Goal: Task Accomplishment & Management: Manage account settings

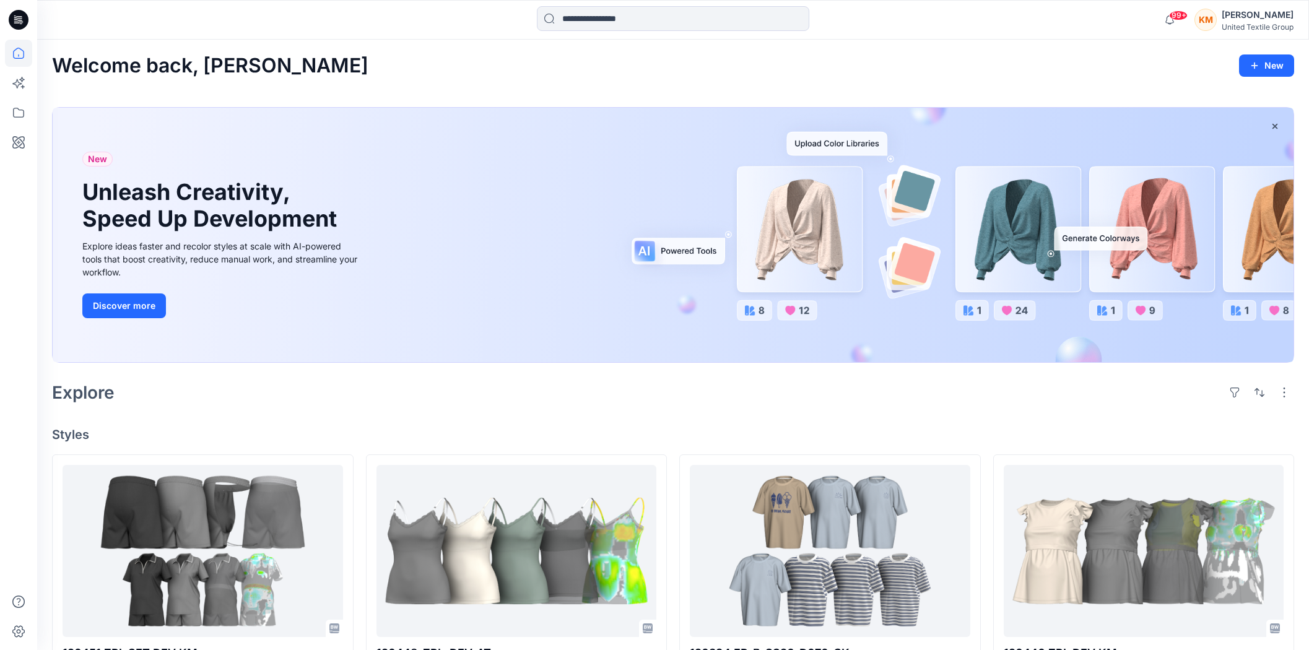
scroll to position [137, 0]
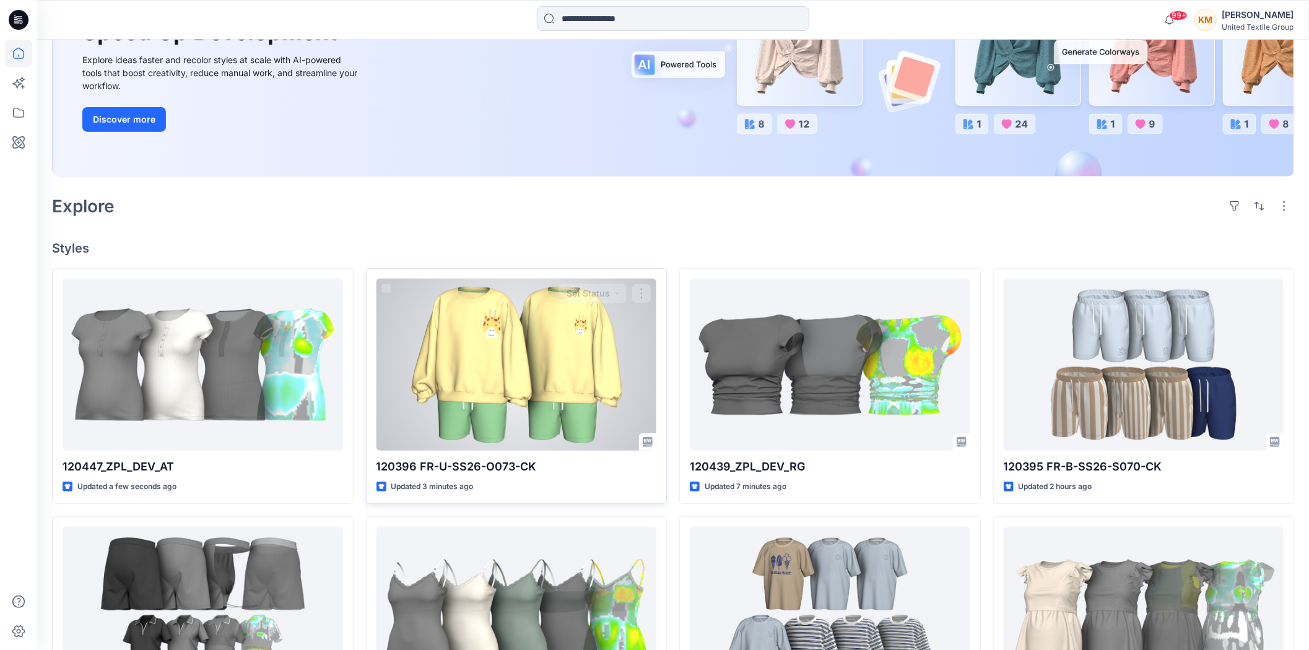
scroll to position [206, 0]
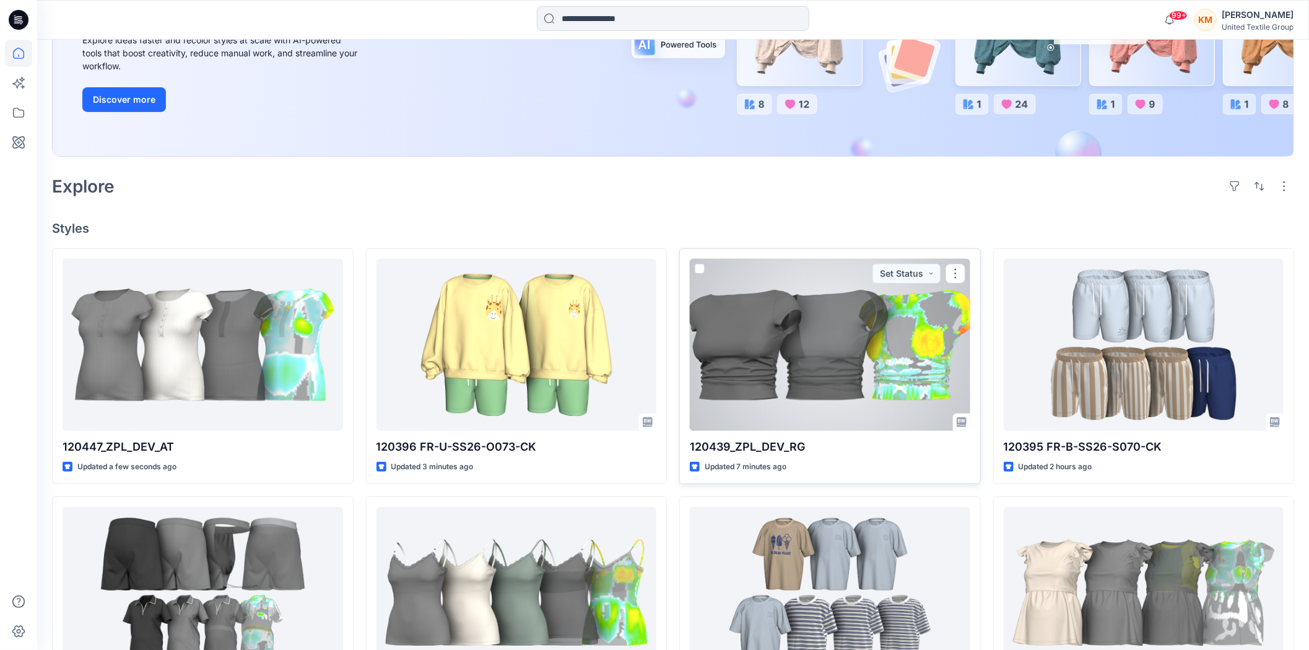
click at [784, 344] on div at bounding box center [830, 345] width 281 height 172
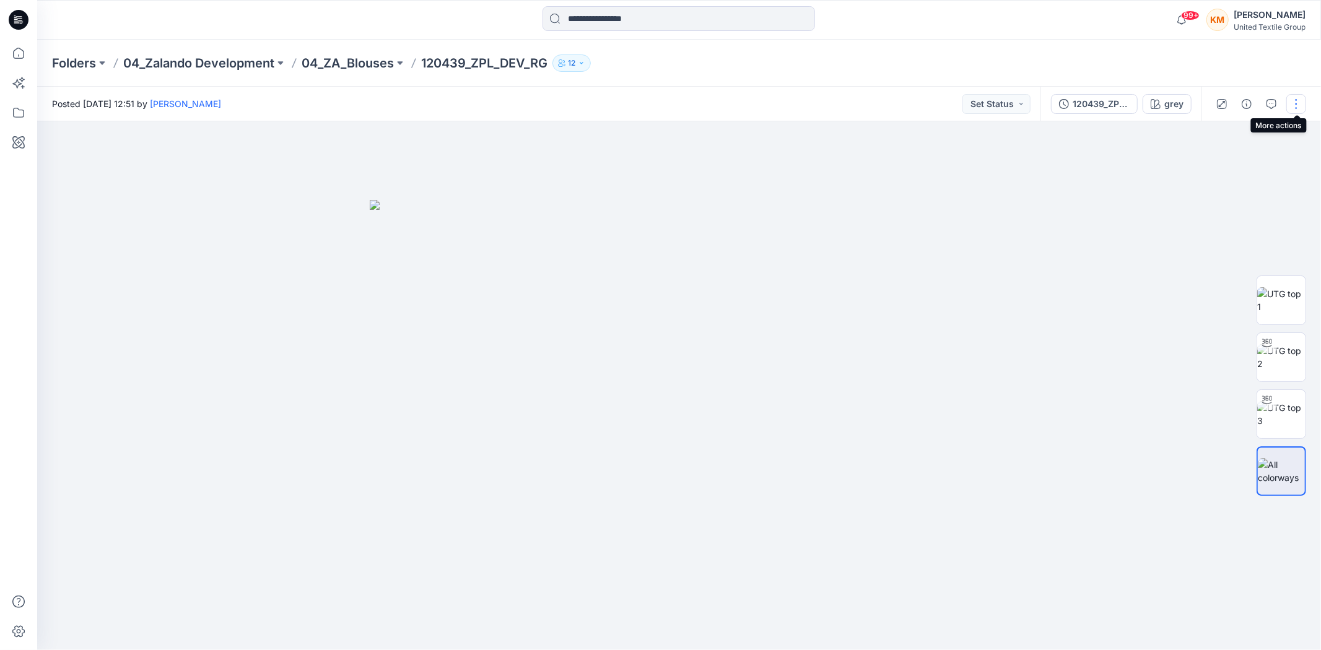
click at [1289, 99] on button "button" at bounding box center [1296, 104] width 20 height 20
click at [1201, 165] on p "Edit" at bounding box center [1205, 166] width 15 height 13
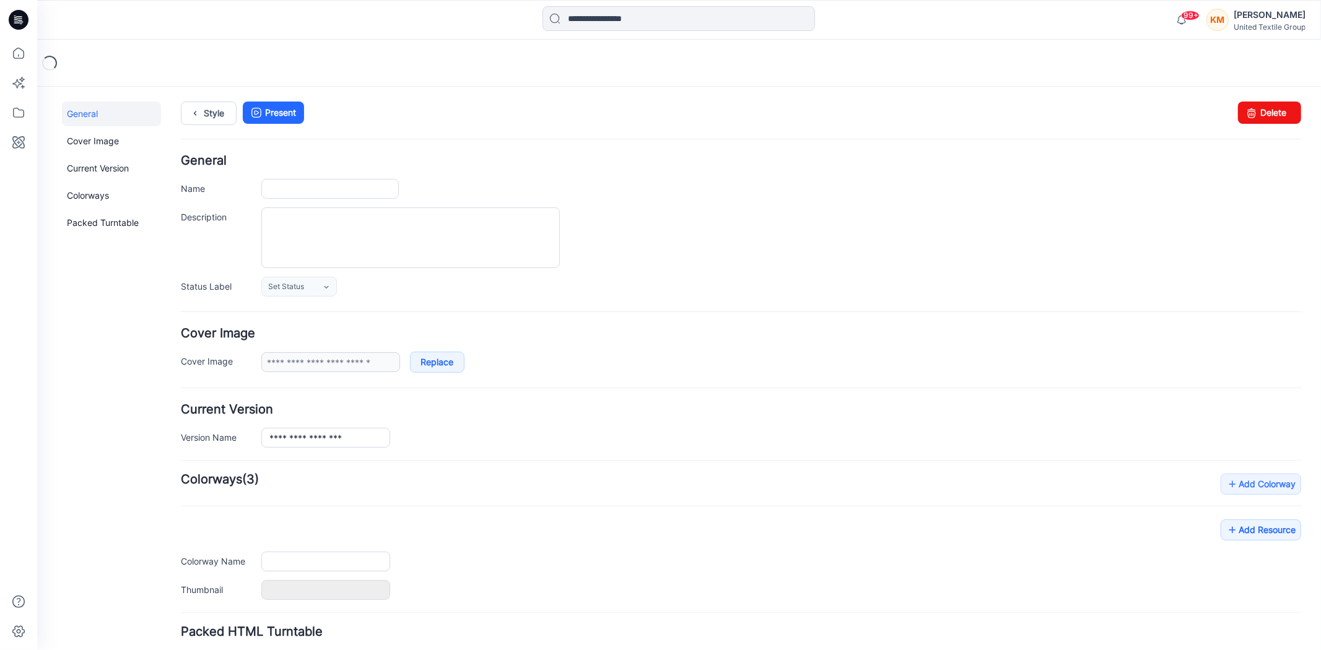
type input "**********"
type input "****"
type input "**********"
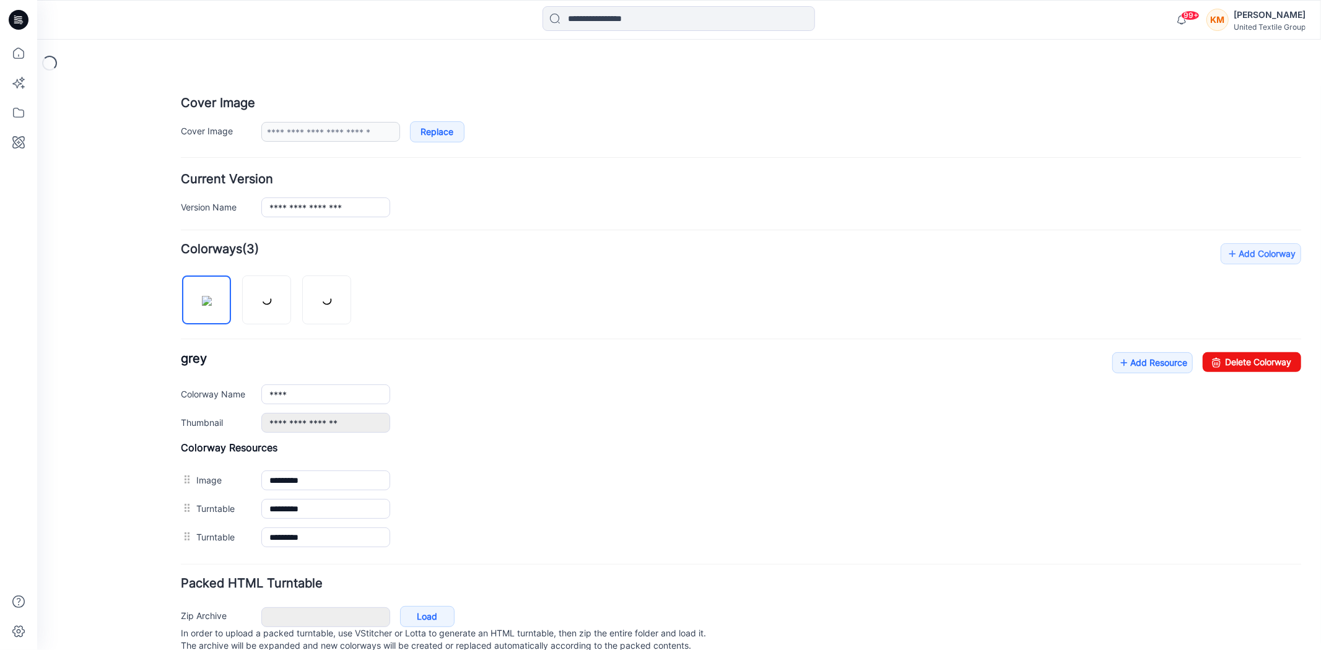
scroll to position [275, 0]
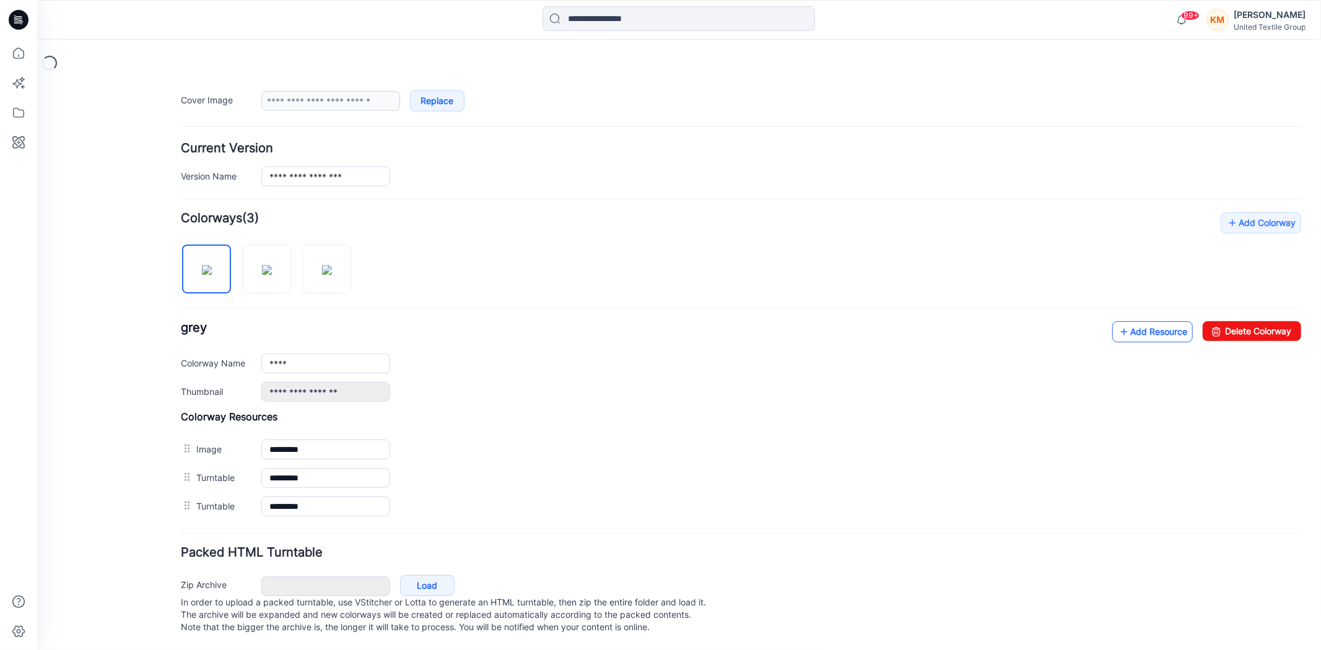
click at [1137, 321] on link "Add Resource" at bounding box center [1152, 331] width 81 height 21
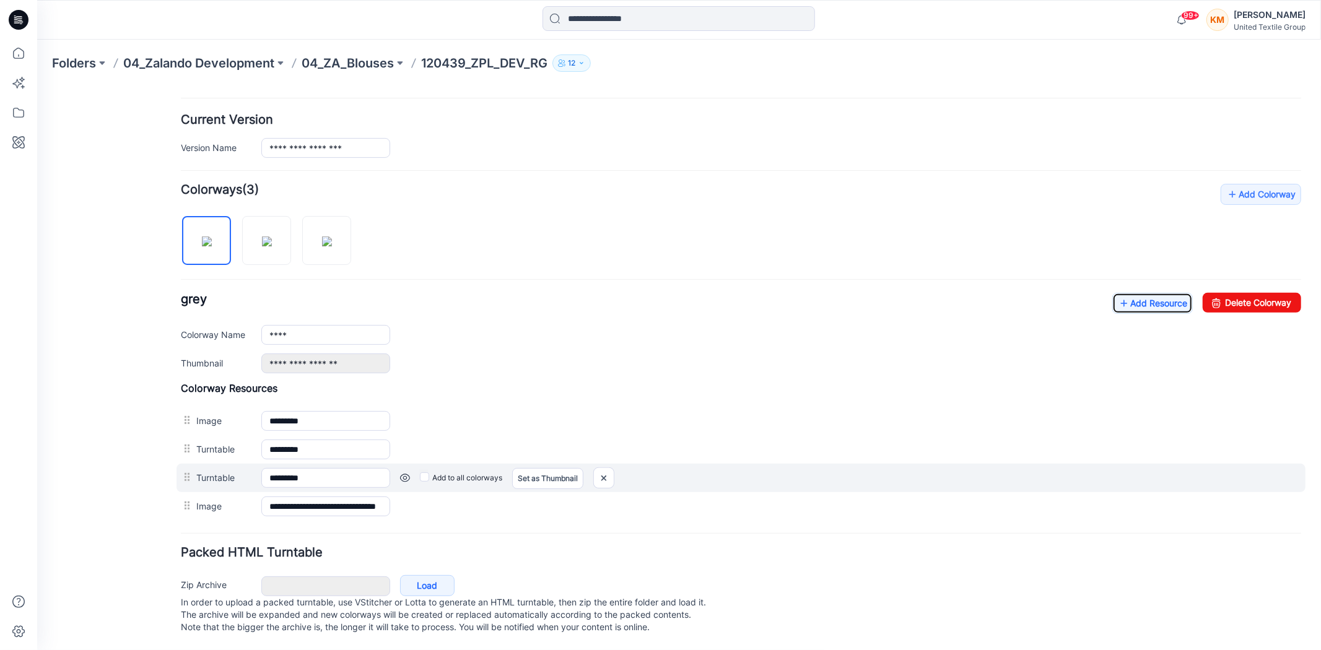
scroll to position [305, 0]
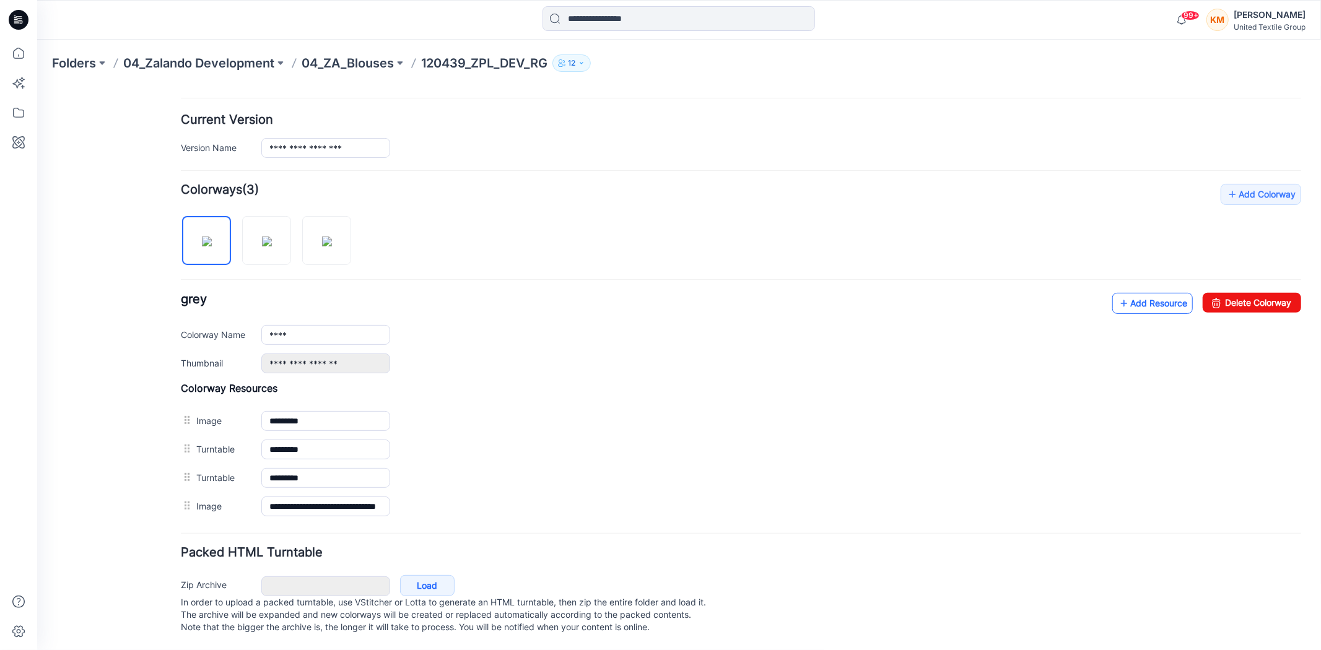
click at [1139, 292] on link "Add Resource" at bounding box center [1152, 302] width 81 height 21
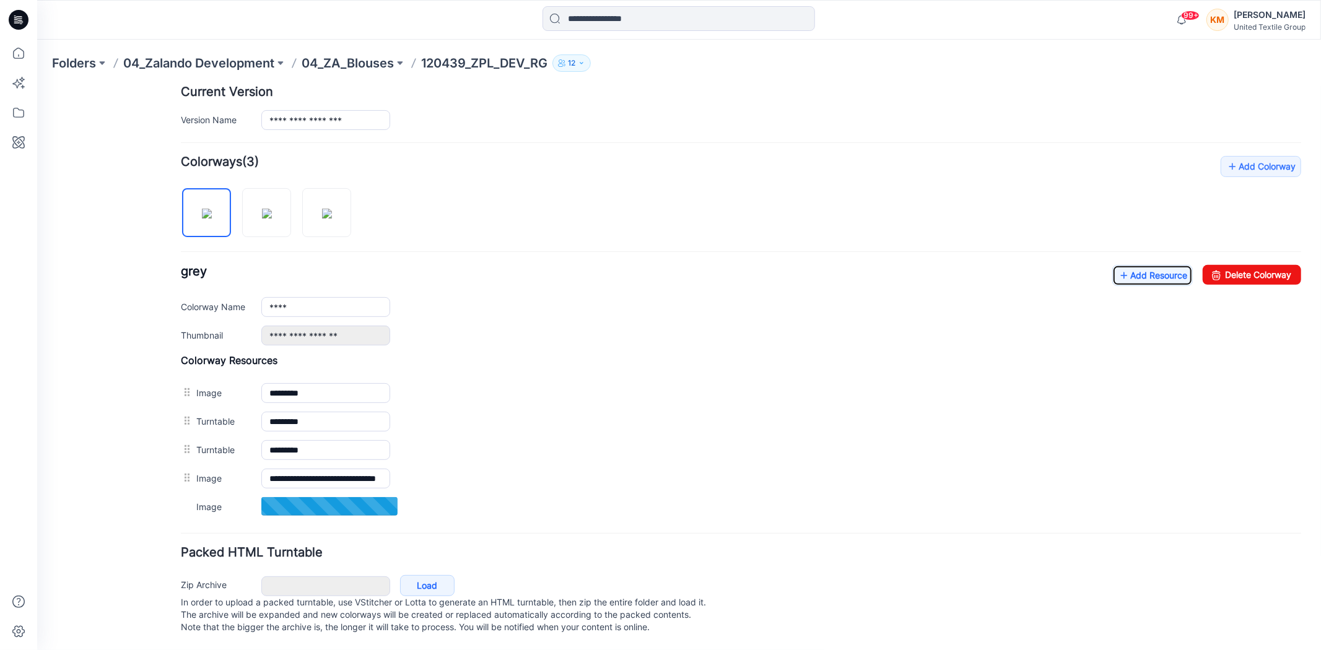
scroll to position [333, 0]
click at [1138, 264] on link "Add Resource" at bounding box center [1152, 274] width 81 height 21
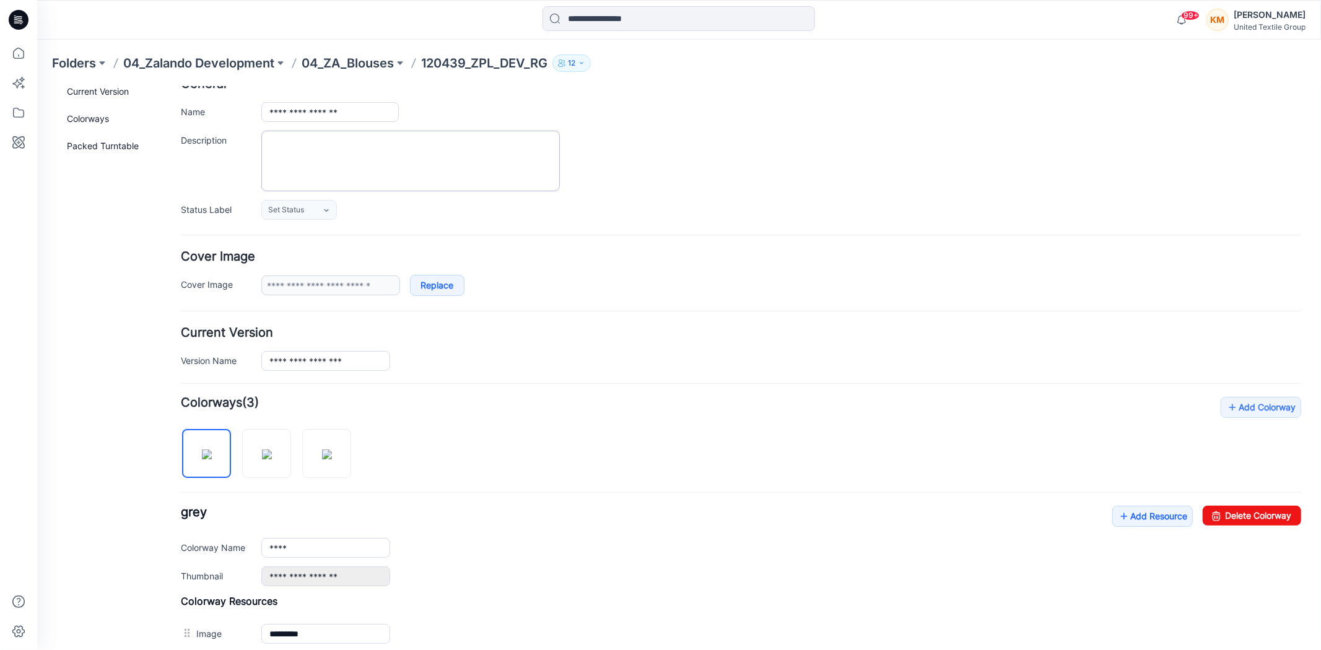
scroll to position [0, 0]
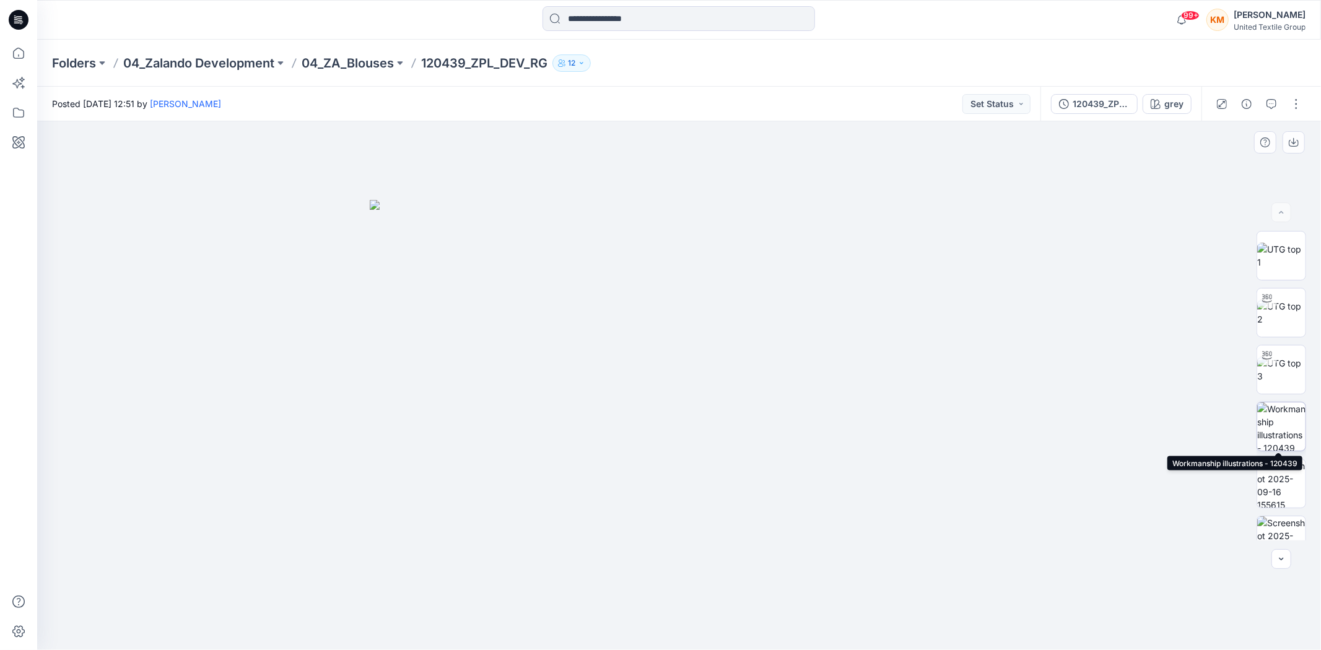
click at [1284, 425] on img at bounding box center [1281, 427] width 48 height 48
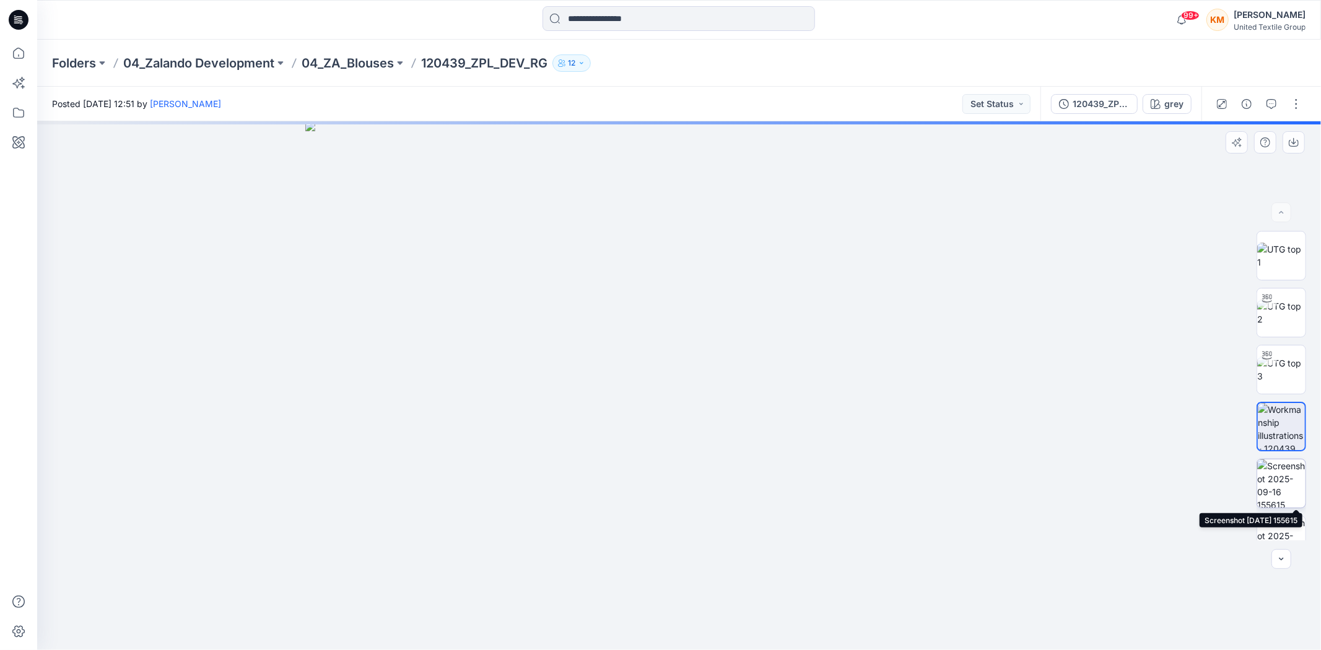
click at [1276, 473] on img at bounding box center [1281, 484] width 48 height 48
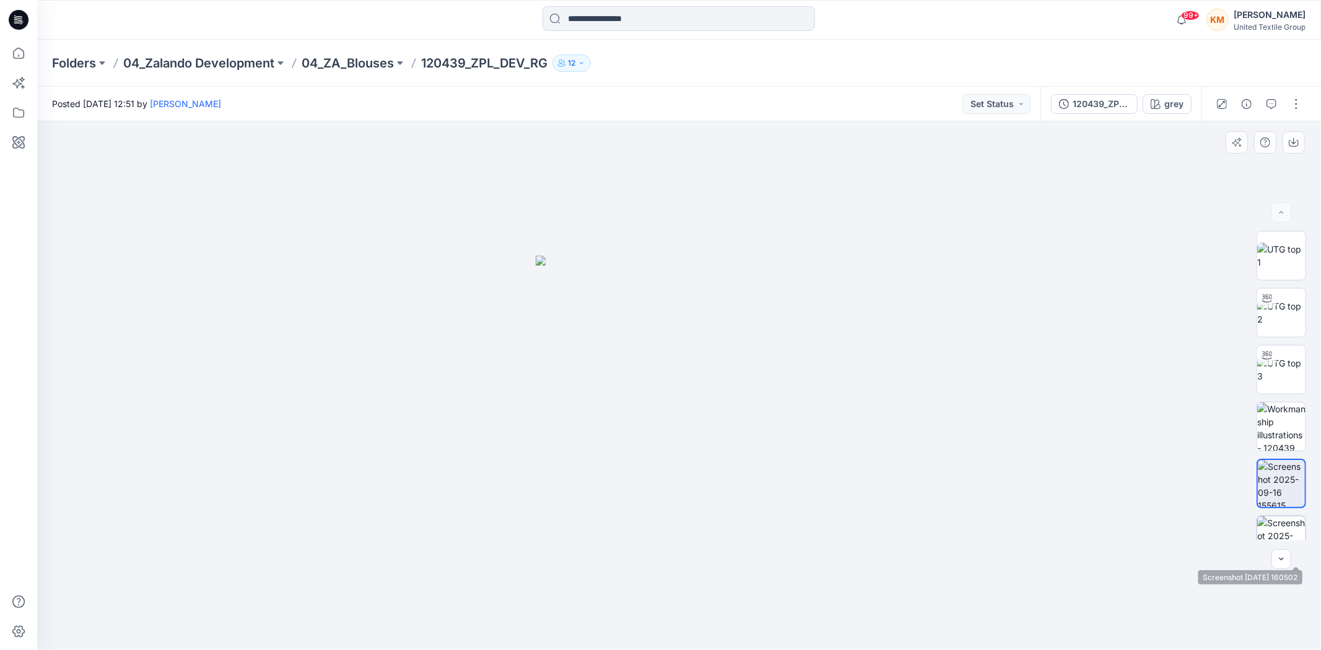
click at [1278, 523] on img at bounding box center [1281, 541] width 48 height 48
drag, startPoint x: 1264, startPoint y: 307, endPoint x: 1256, endPoint y: 313, distance: 10.2
click at [1263, 307] on div at bounding box center [1267, 299] width 20 height 20
drag, startPoint x: 822, startPoint y: 617, endPoint x: 848, endPoint y: 612, distance: 26.6
click at [848, 612] on icon at bounding box center [681, 613] width 375 height 46
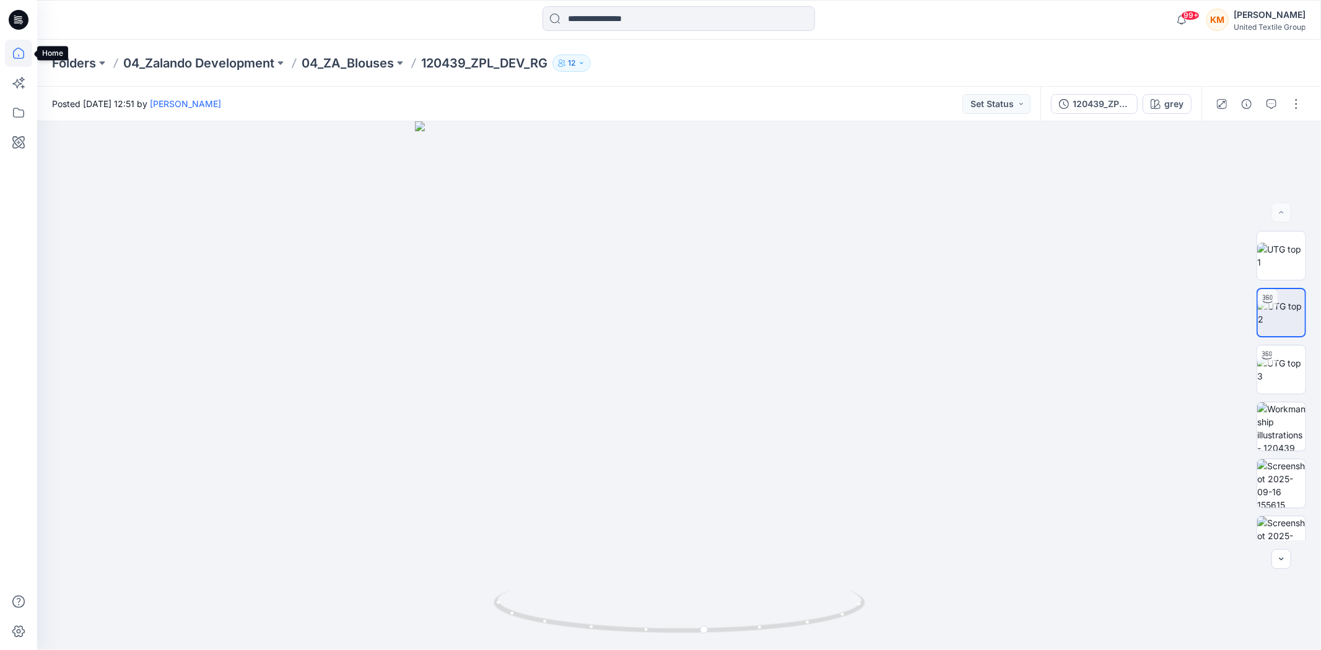
click at [11, 52] on icon at bounding box center [18, 53] width 27 height 27
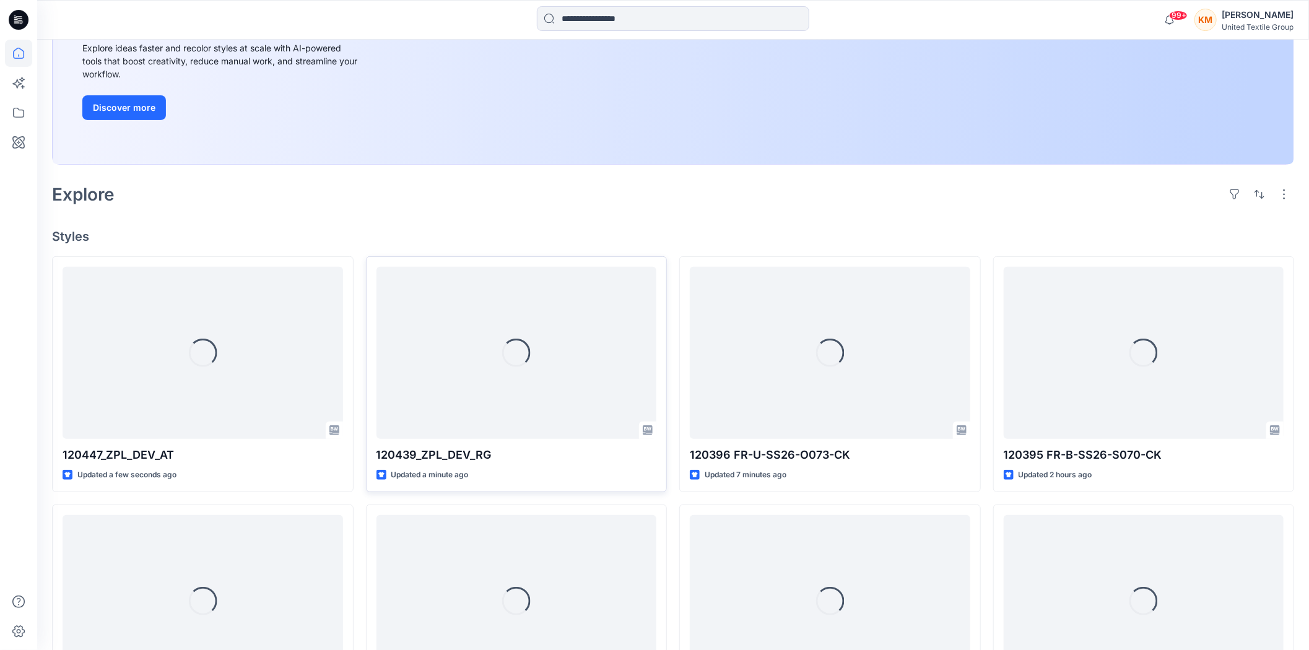
scroll to position [206, 0]
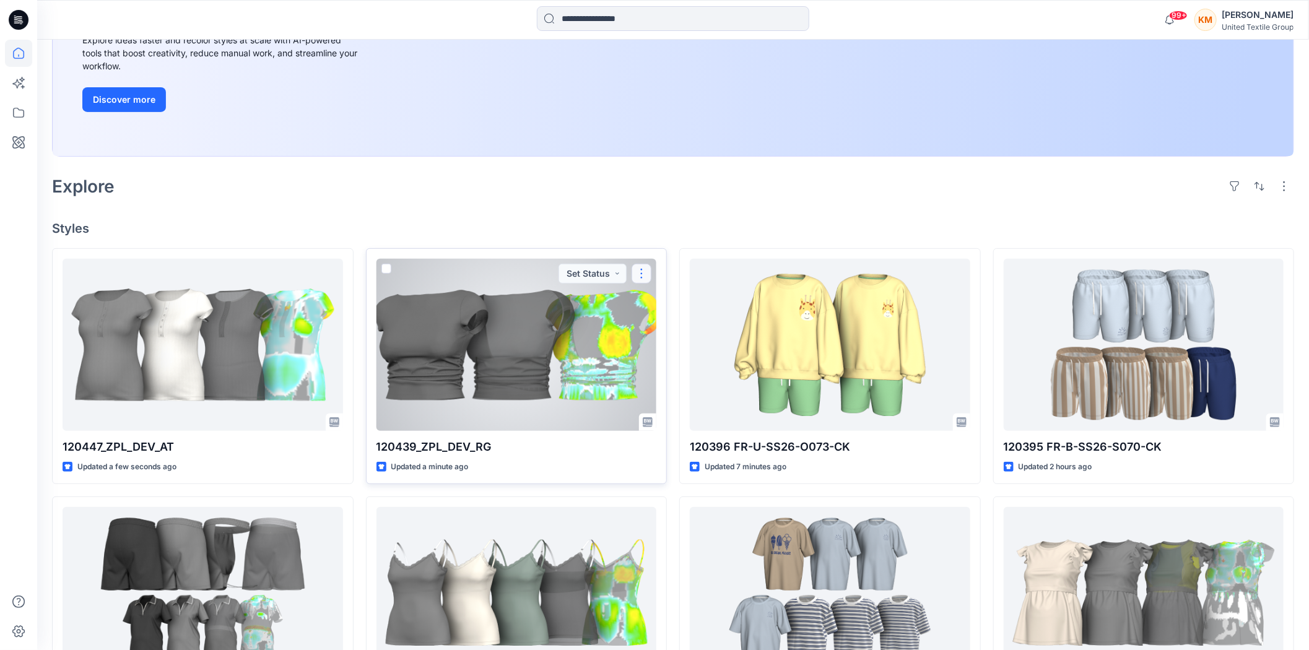
click at [647, 269] on button "button" at bounding box center [642, 274] width 20 height 20
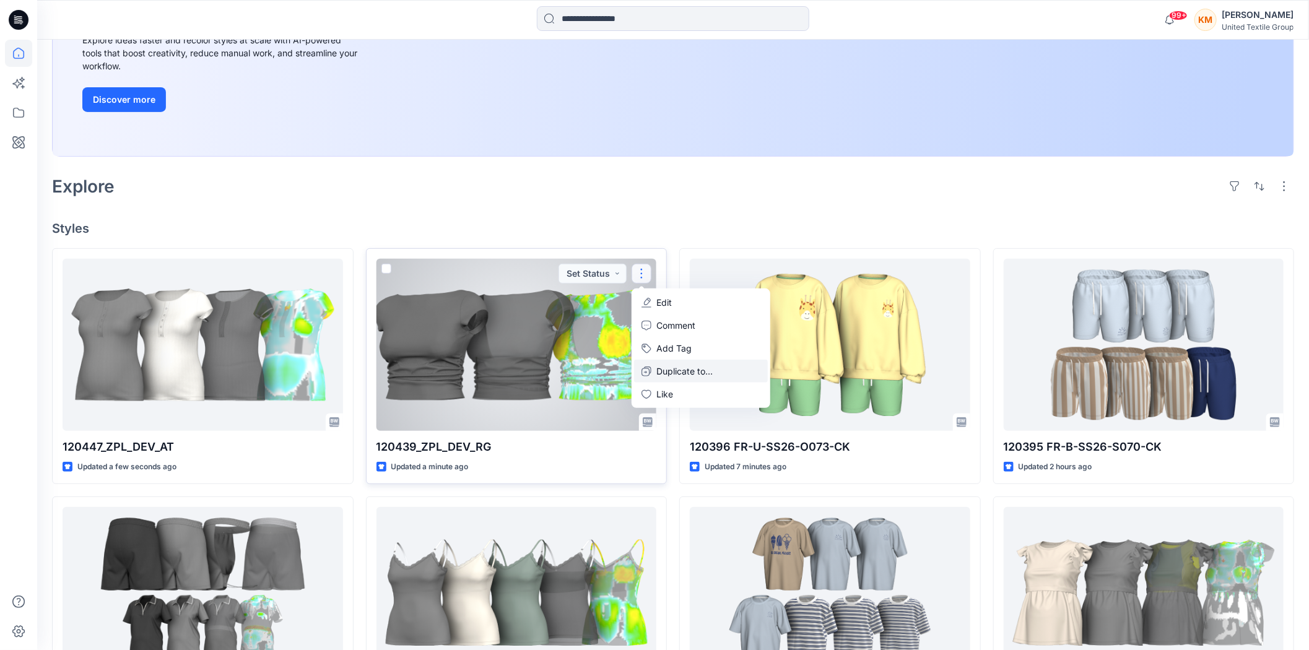
click at [680, 368] on p "Duplicate to..." at bounding box center [684, 371] width 56 height 13
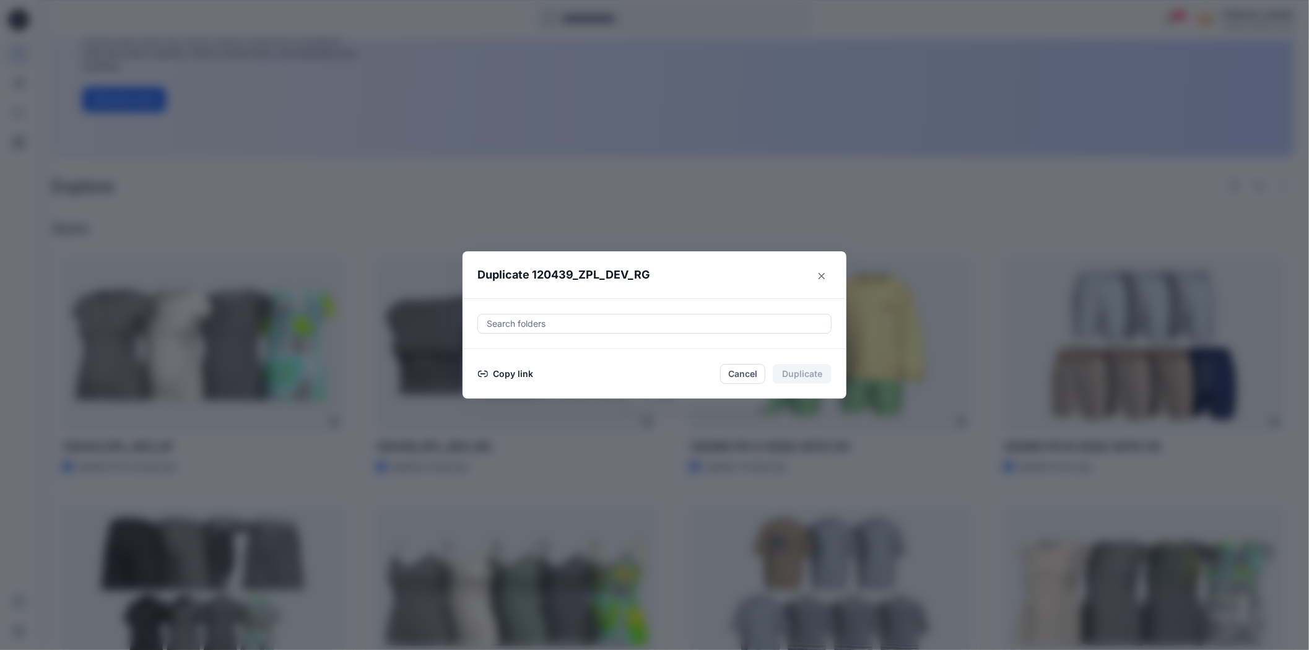
click at [516, 370] on button "Copy link" at bounding box center [505, 374] width 56 height 15
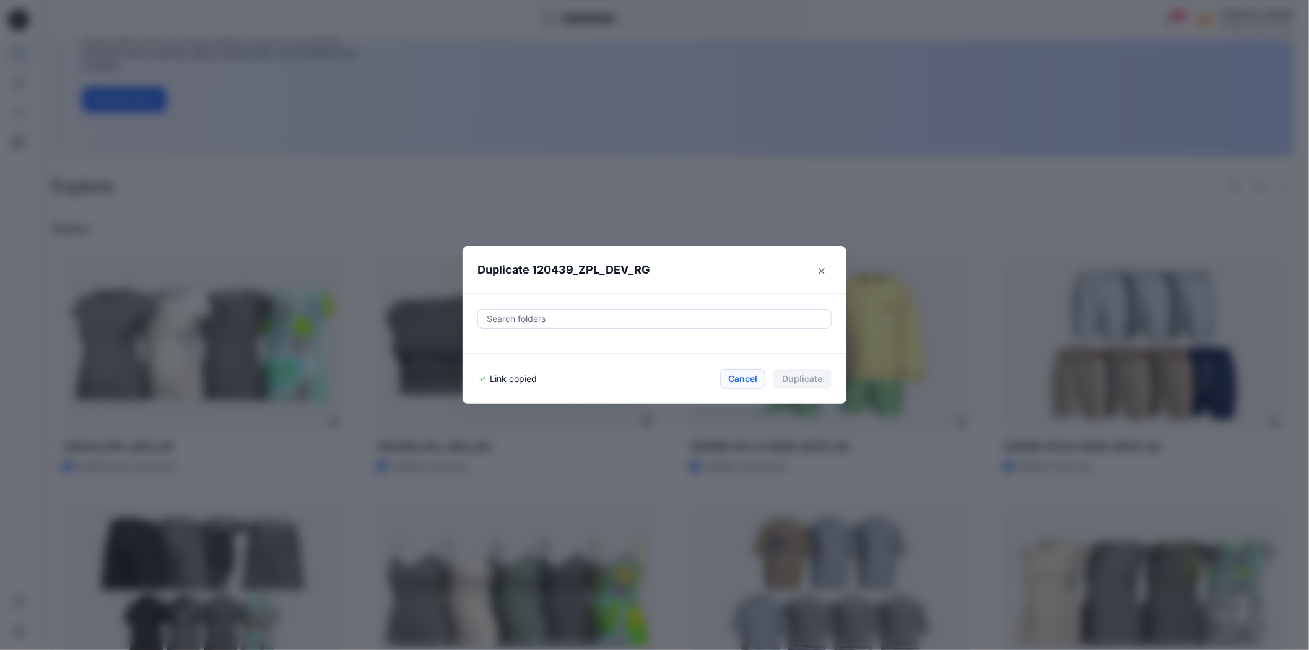
click at [752, 373] on button "Cancel" at bounding box center [742, 379] width 45 height 20
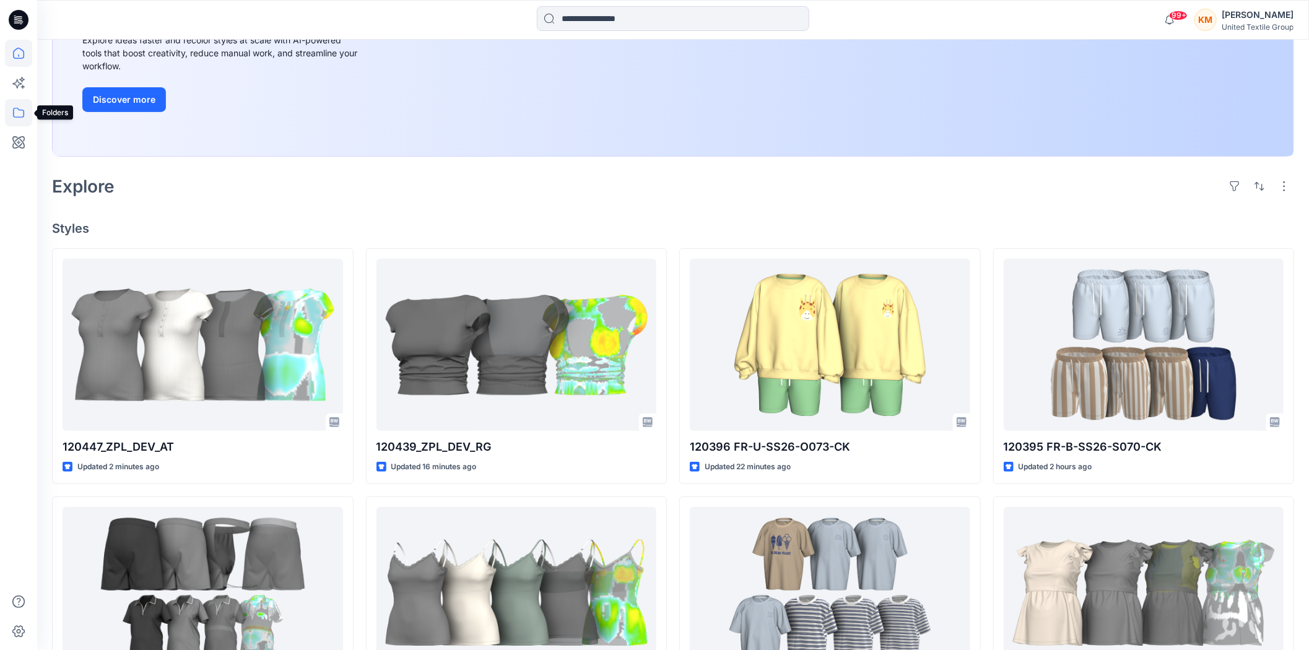
click at [21, 107] on icon at bounding box center [18, 112] width 27 height 27
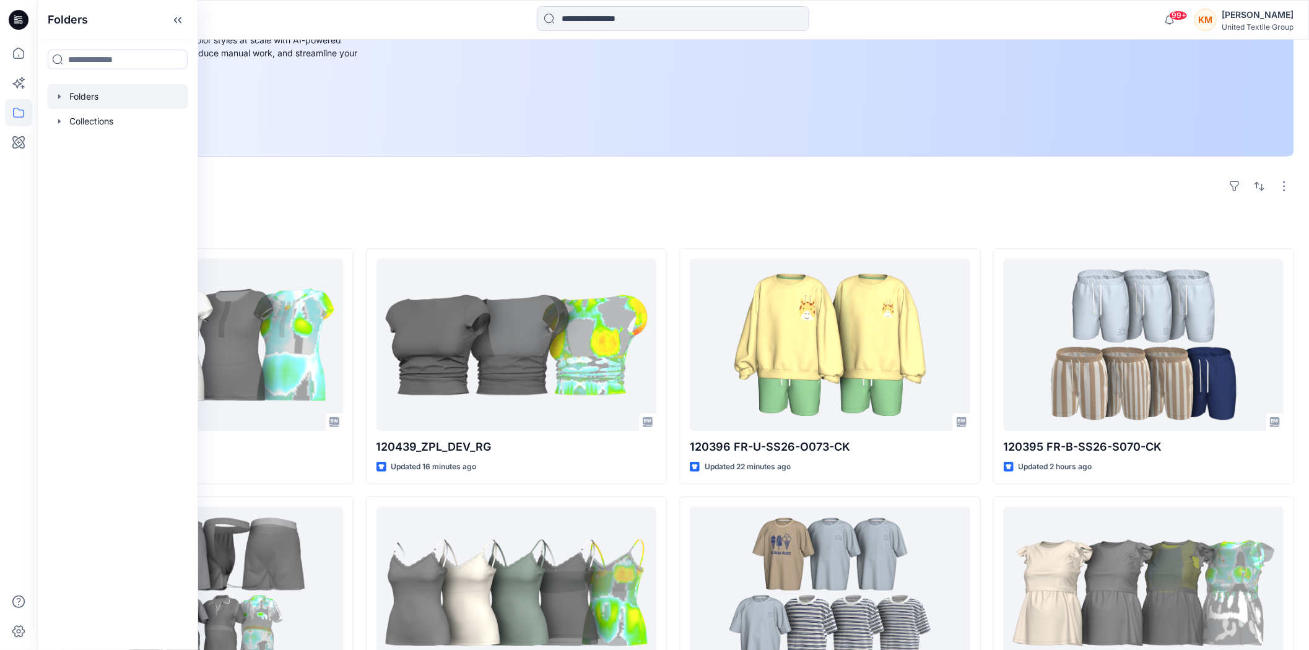
click at [91, 97] on div at bounding box center [117, 96] width 141 height 25
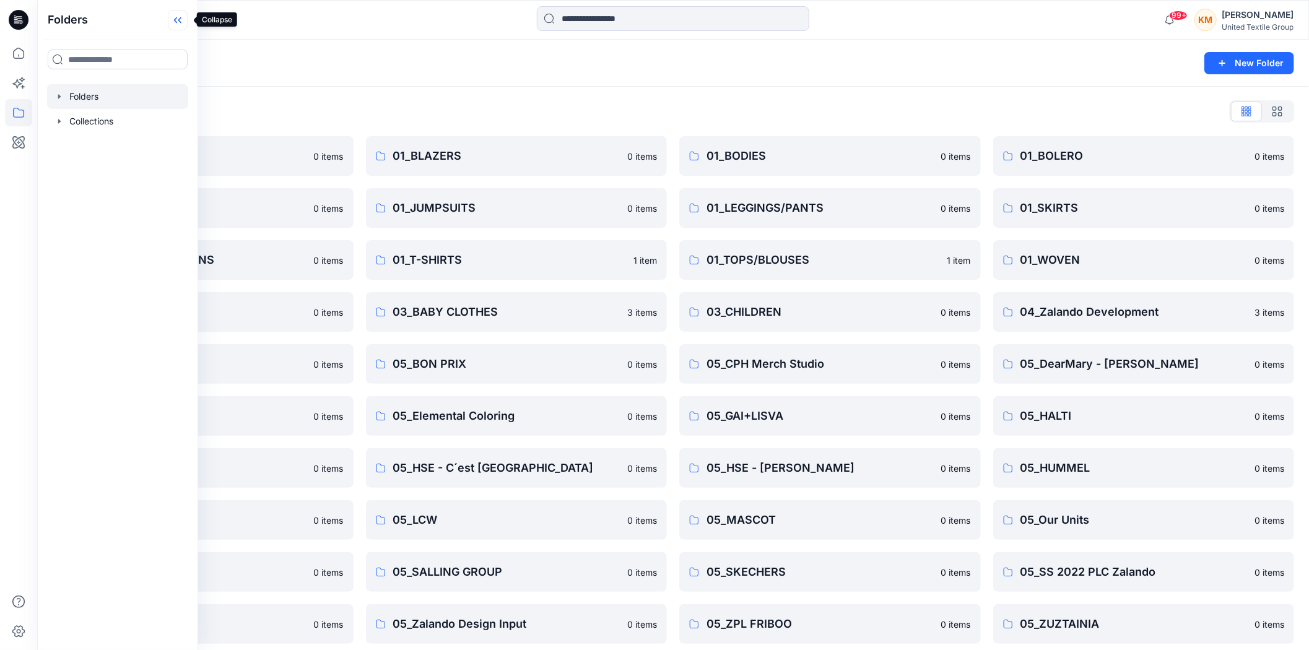
click at [175, 14] on icon at bounding box center [178, 20] width 20 height 20
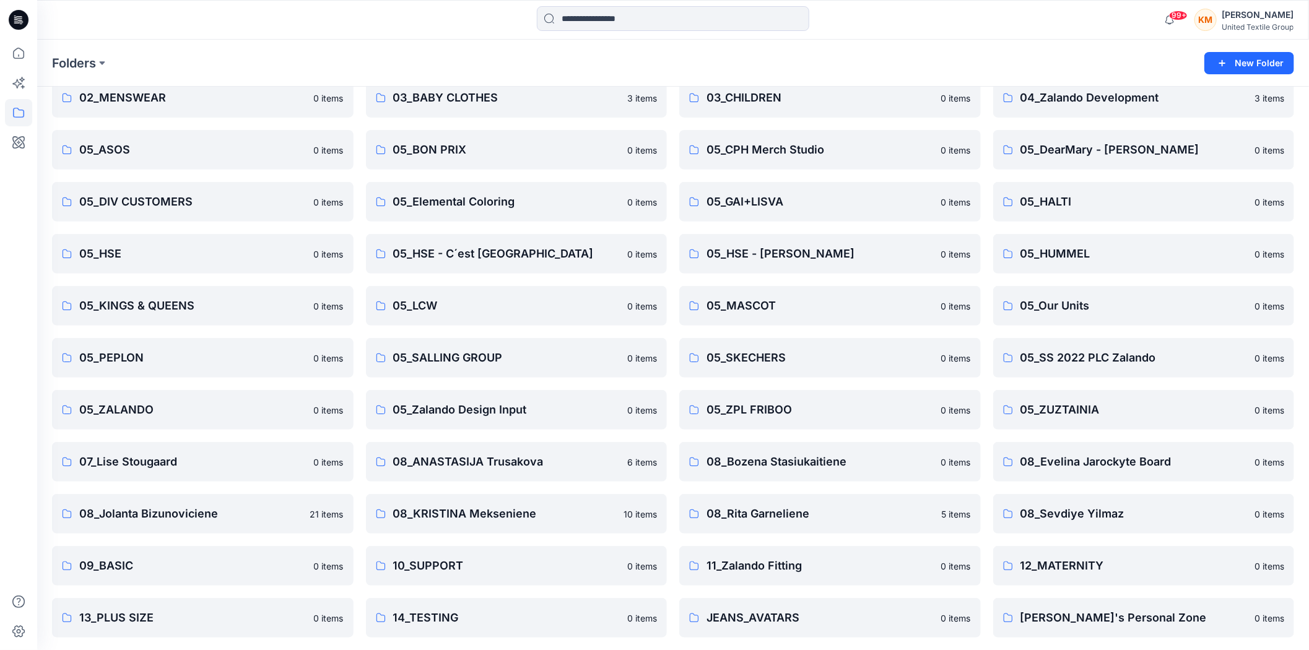
scroll to position [217, 0]
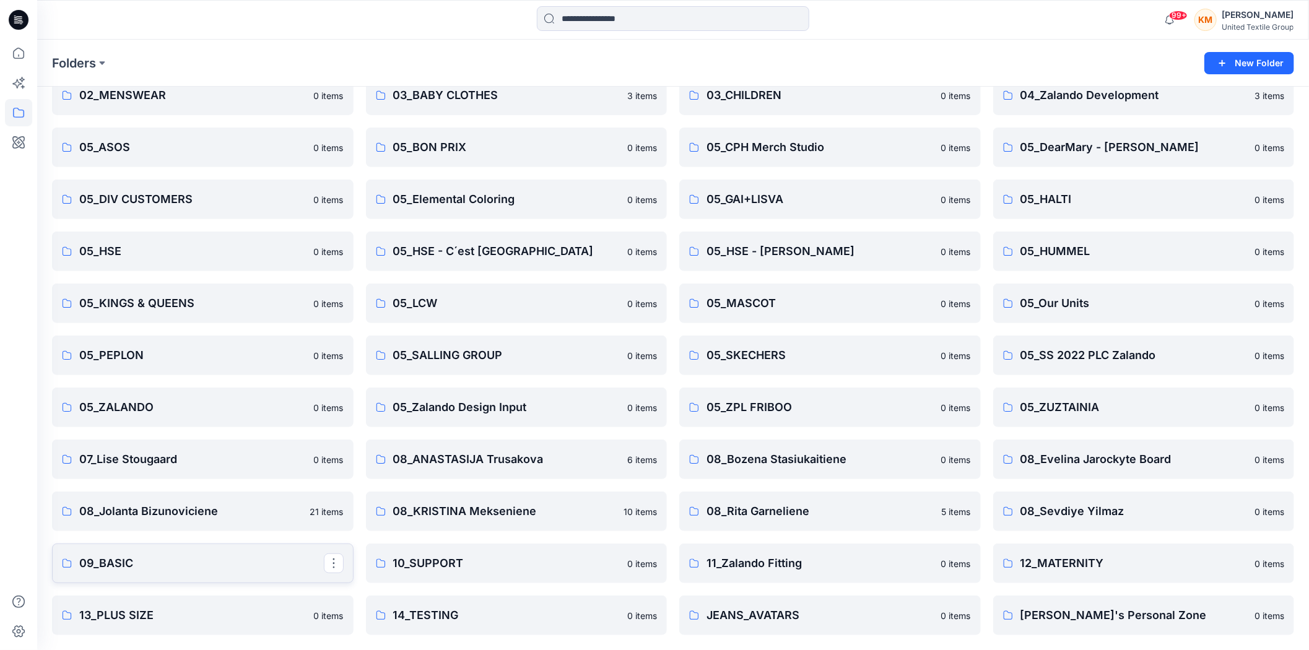
click at [136, 567] on p "09_BASIC" at bounding box center [201, 563] width 245 height 17
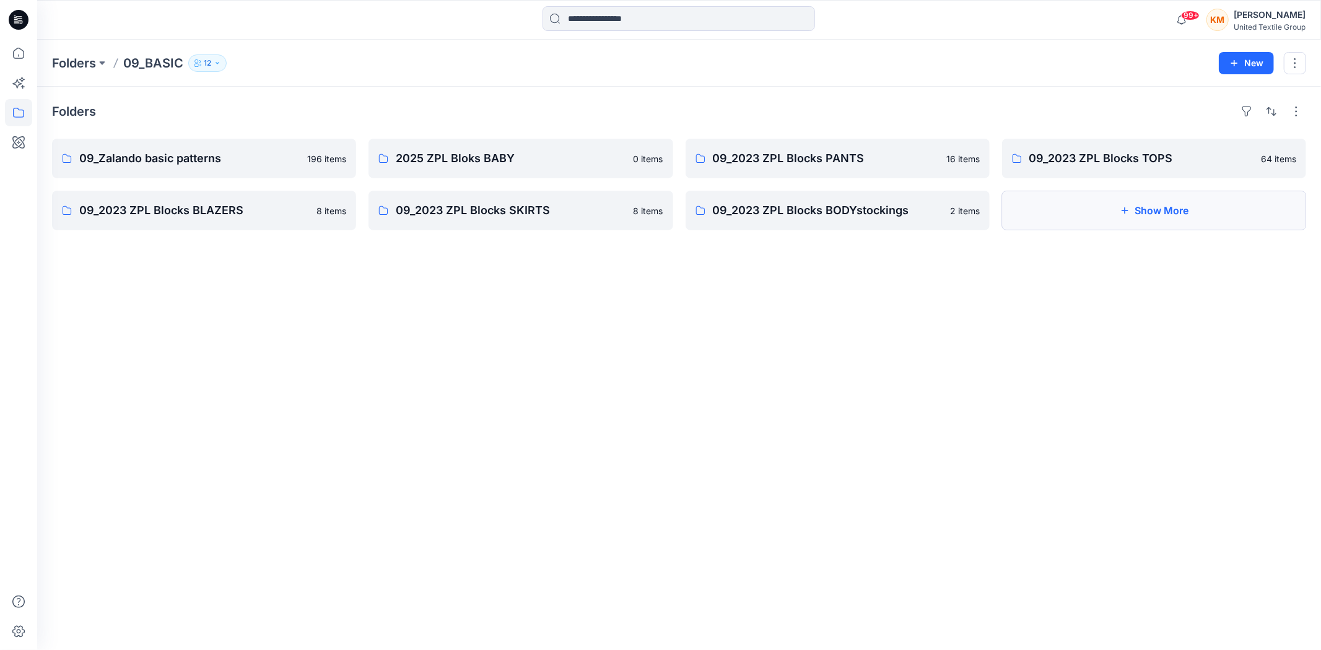
click at [1162, 212] on button "Show More" at bounding box center [1154, 211] width 304 height 40
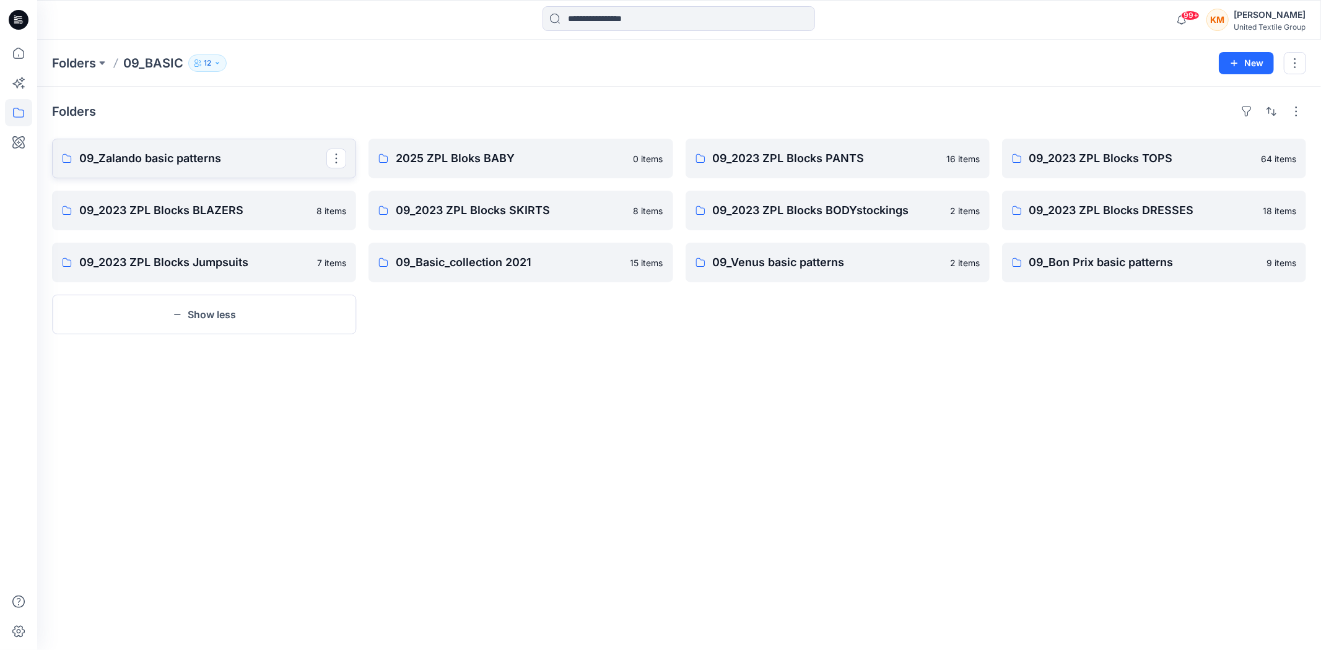
click at [223, 162] on p "09_Zalando basic patterns" at bounding box center [202, 158] width 247 height 17
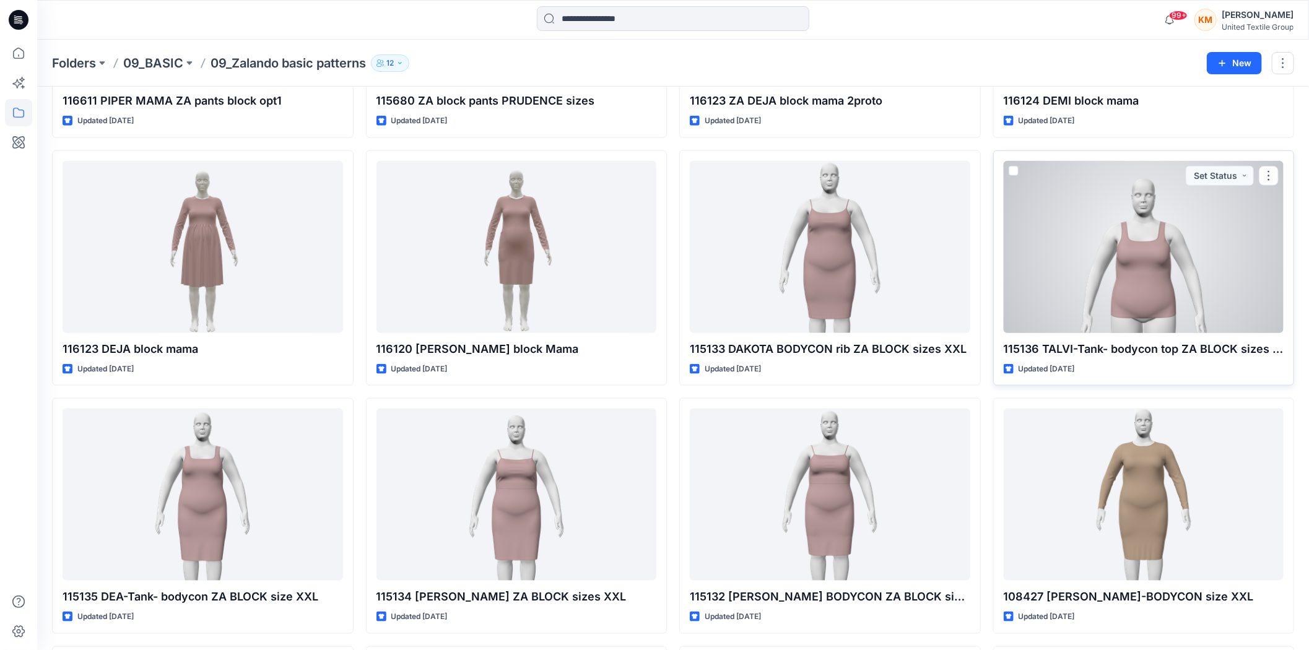
scroll to position [757, 0]
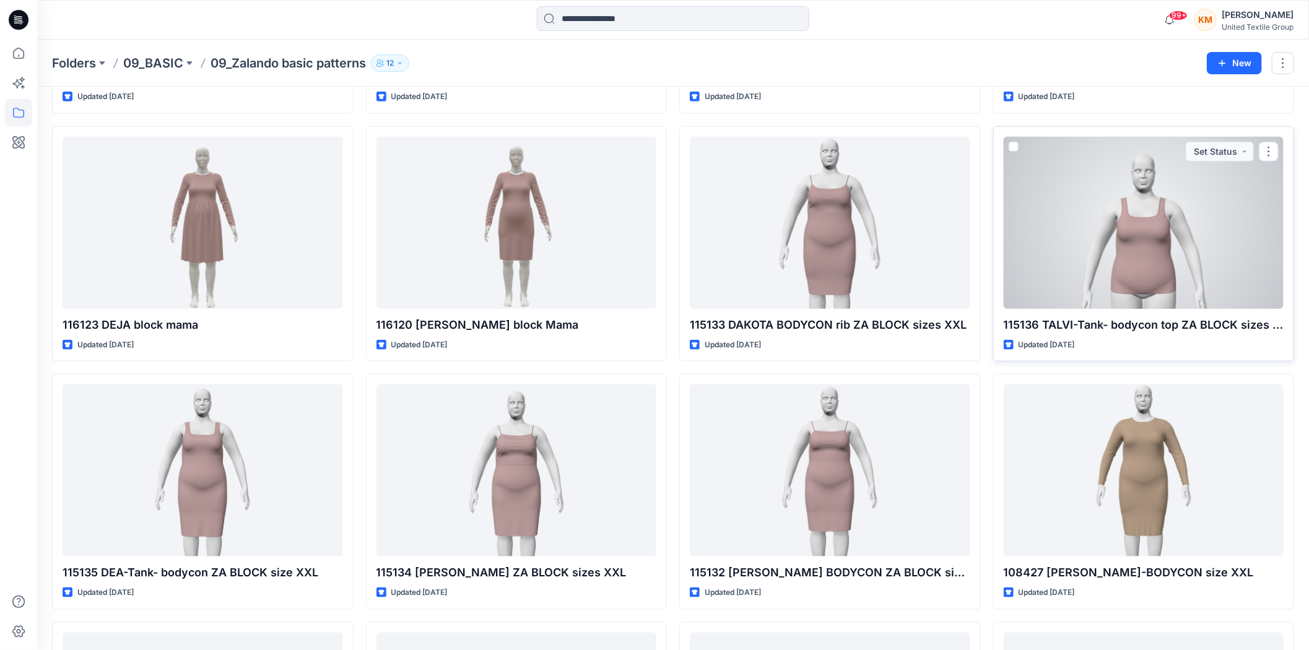
click at [1146, 269] on div at bounding box center [1144, 223] width 281 height 172
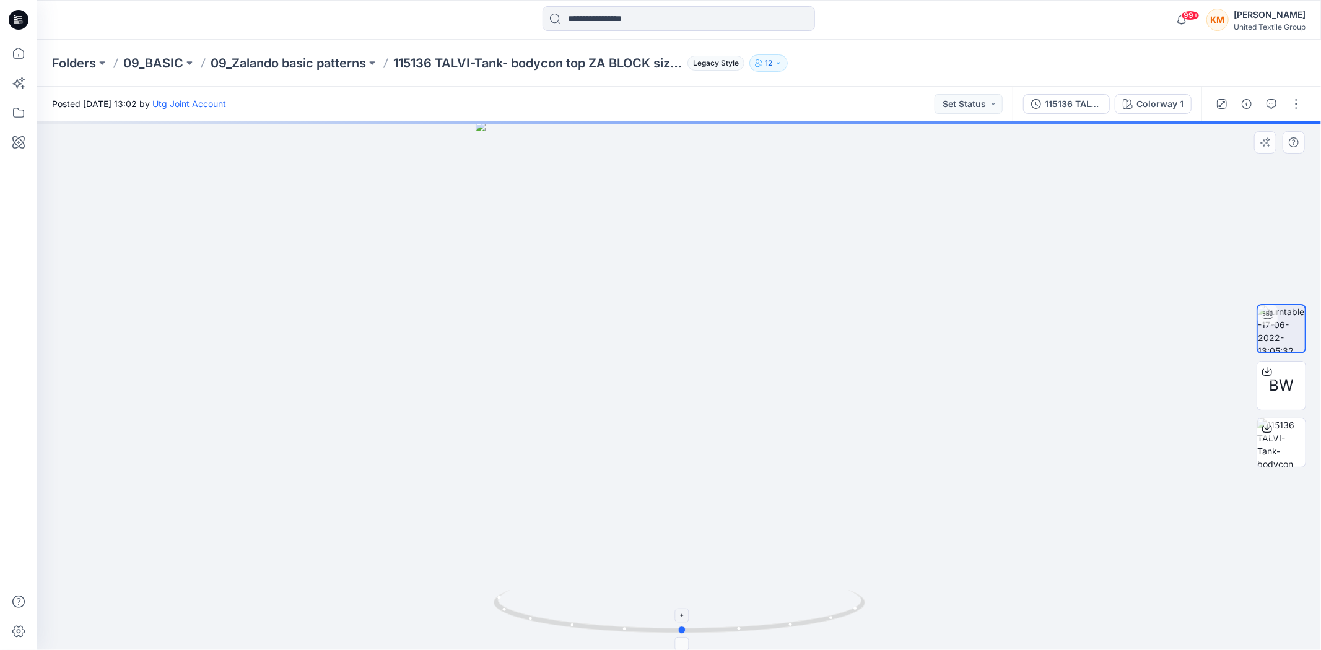
click at [795, 624] on icon at bounding box center [681, 613] width 375 height 46
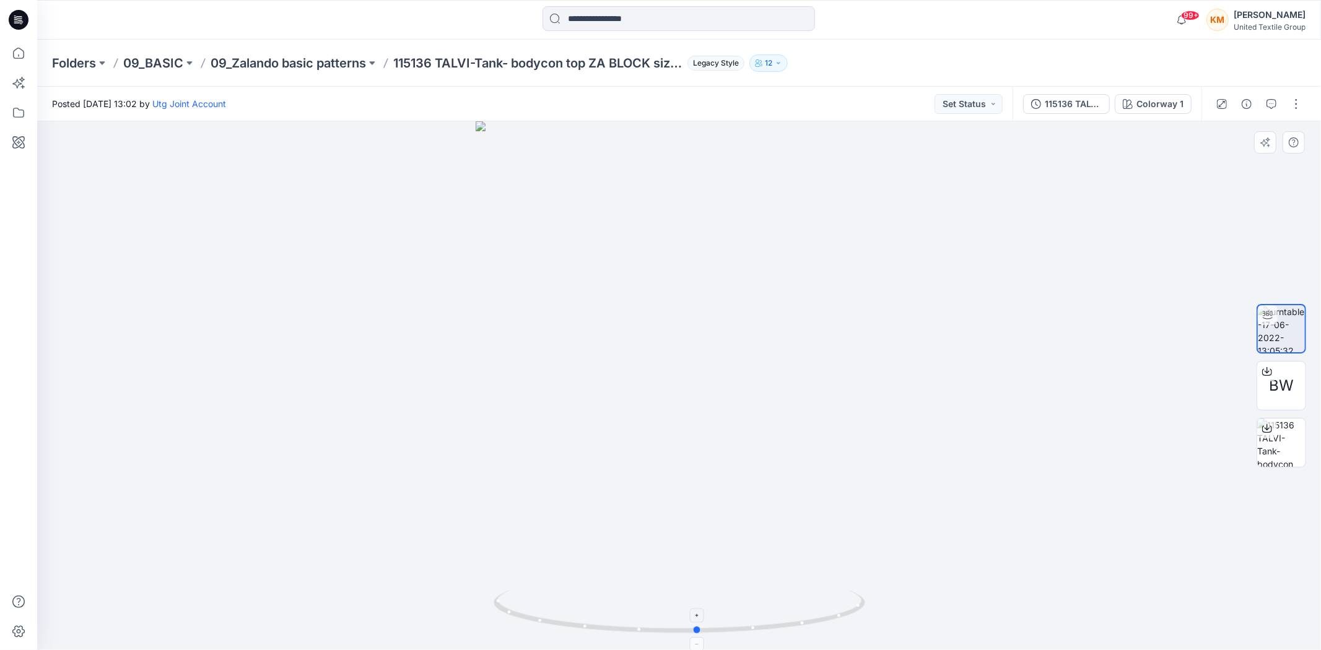
drag, startPoint x: 816, startPoint y: 624, endPoint x: 831, endPoint y: 618, distance: 16.5
click at [831, 618] on icon at bounding box center [681, 613] width 375 height 46
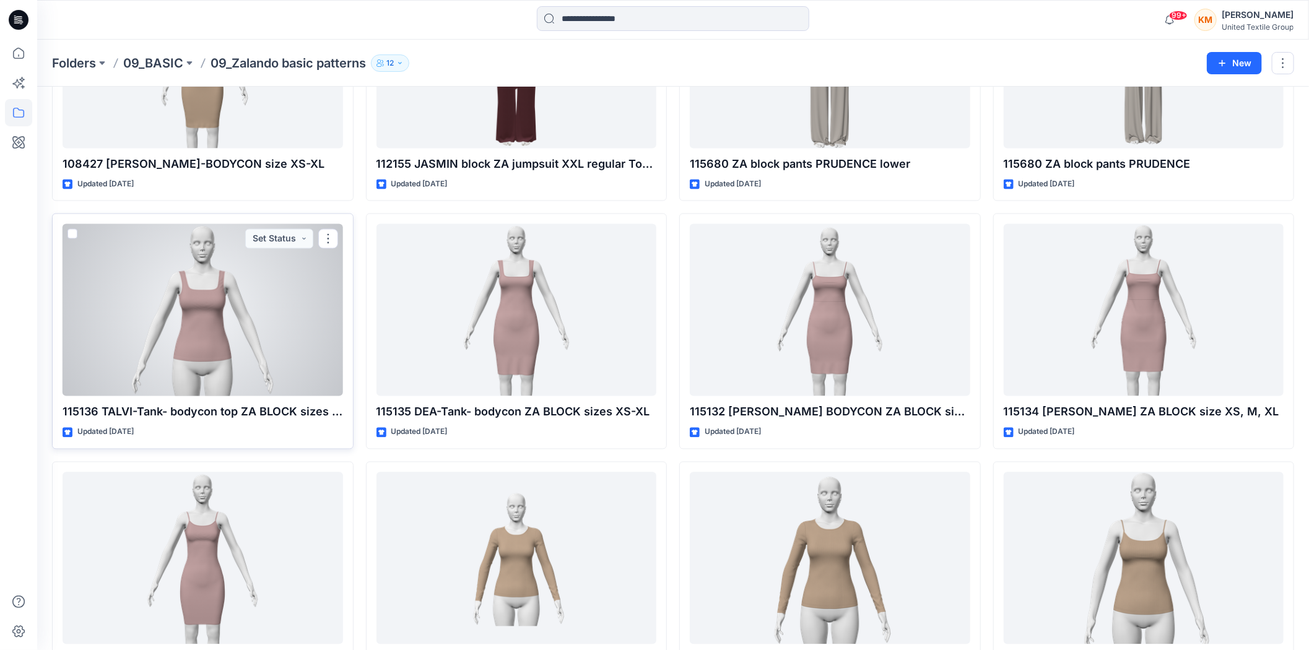
scroll to position [1437, 0]
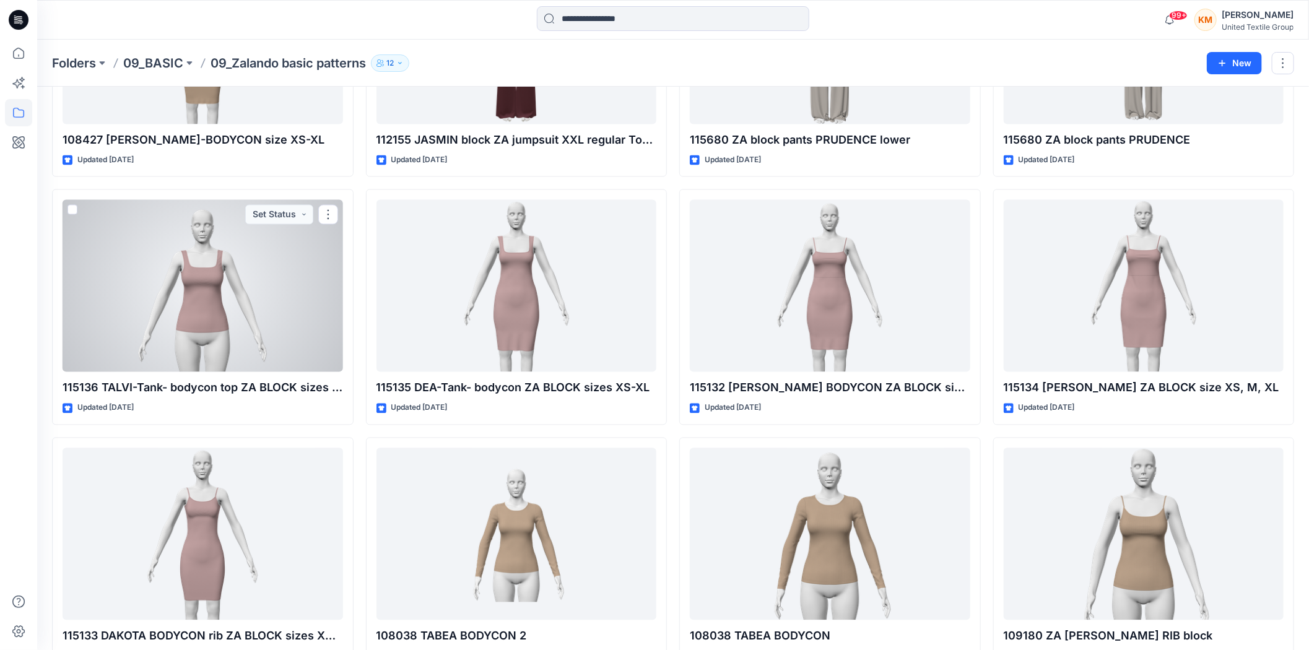
click at [237, 312] on div at bounding box center [203, 286] width 281 height 172
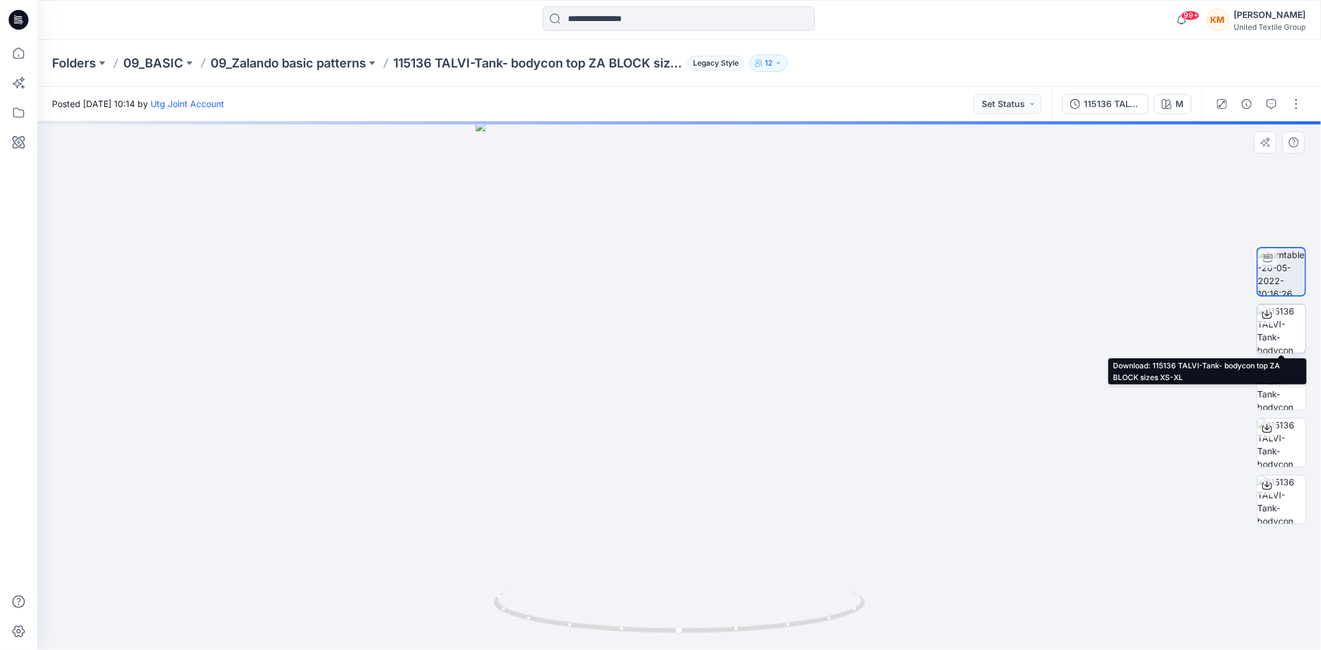
click at [1267, 313] on icon at bounding box center [1267, 315] width 10 height 10
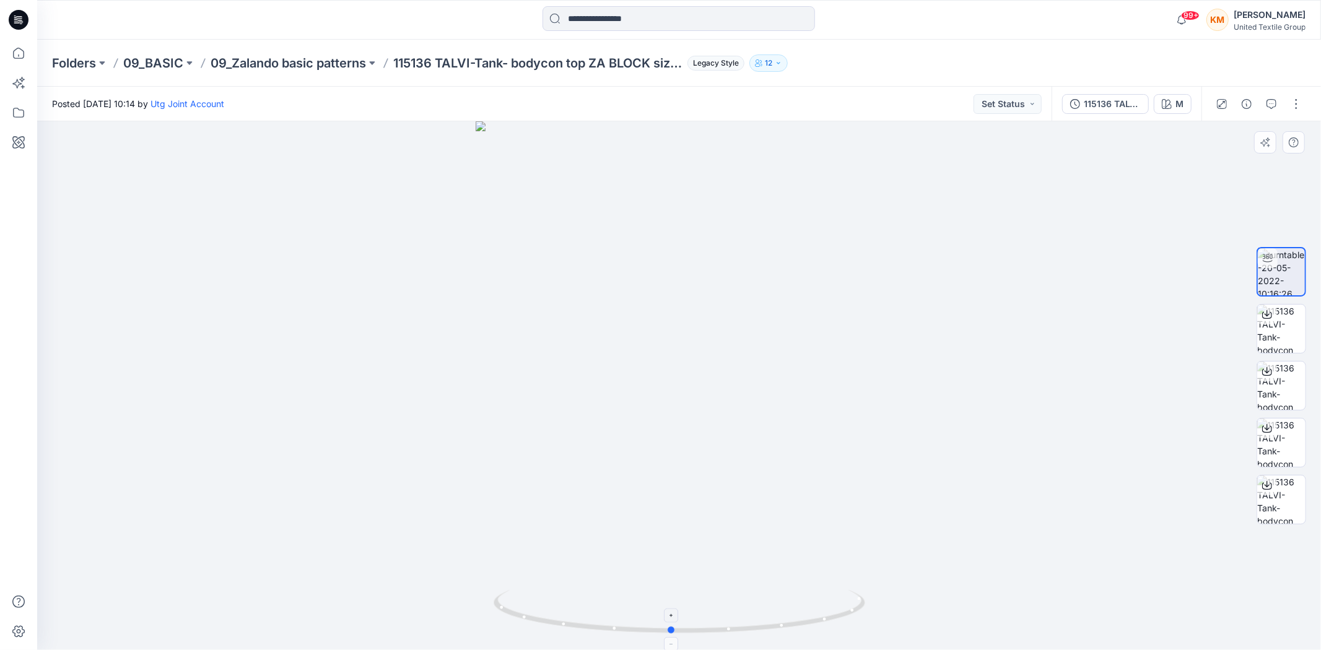
drag, startPoint x: 789, startPoint y: 629, endPoint x: 781, endPoint y: 628, distance: 8.1
click at [781, 628] on icon at bounding box center [681, 613] width 375 height 46
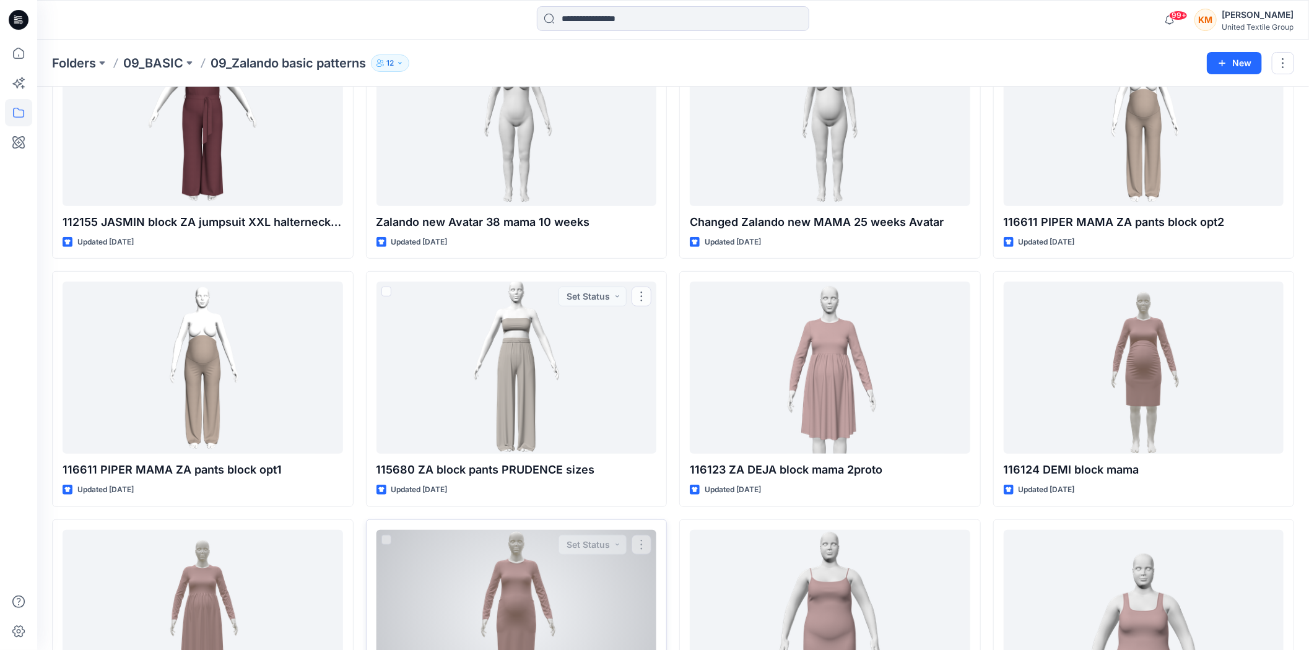
scroll to position [550, 0]
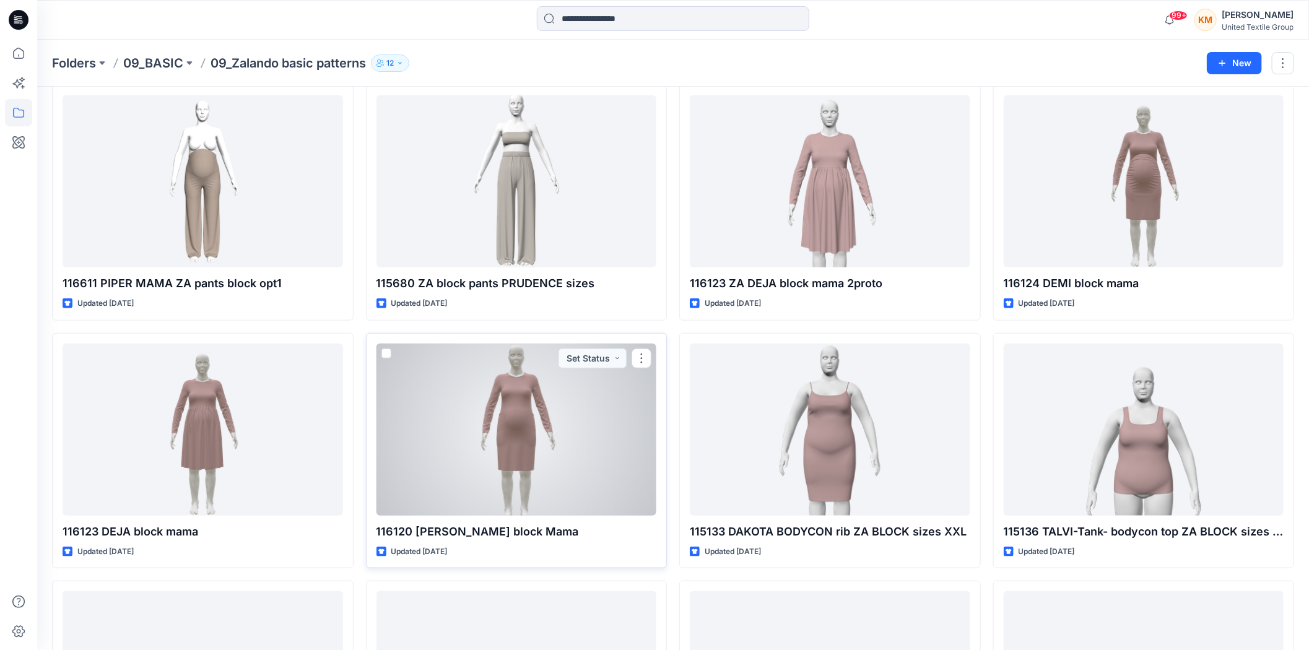
click at [549, 440] on div at bounding box center [517, 430] width 281 height 172
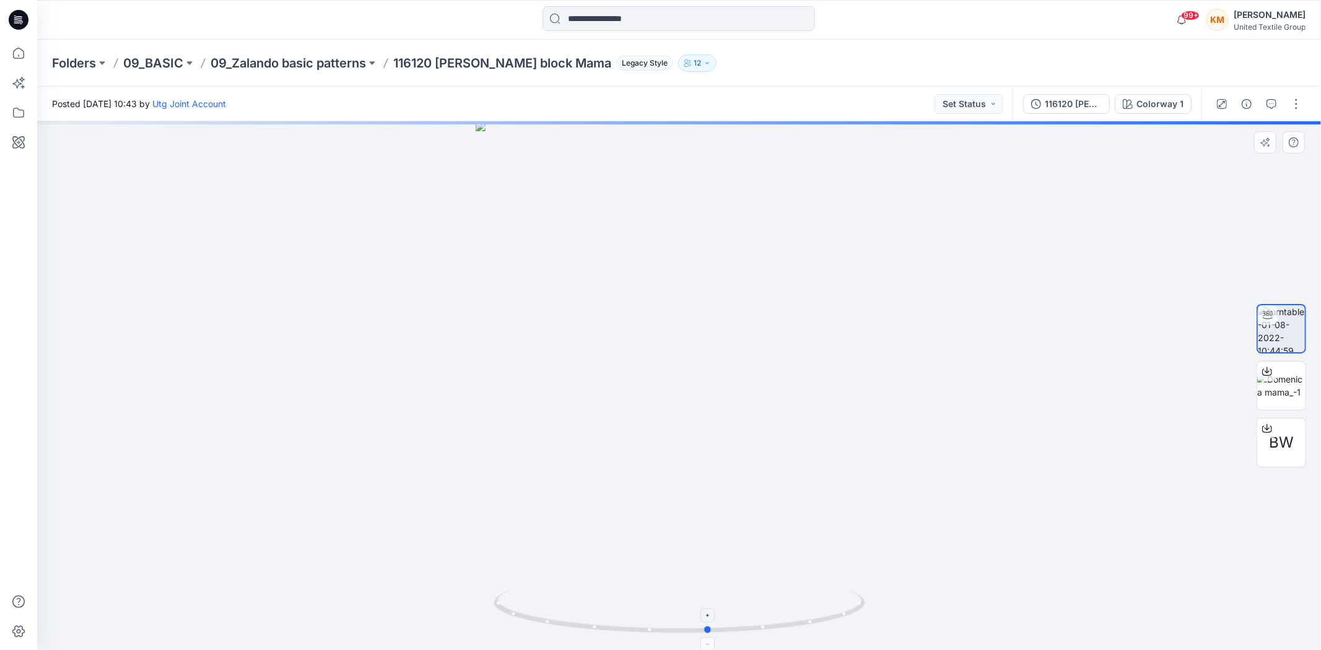
drag, startPoint x: 774, startPoint y: 626, endPoint x: 807, endPoint y: 637, distance: 34.5
click at [803, 623] on icon at bounding box center [681, 613] width 375 height 46
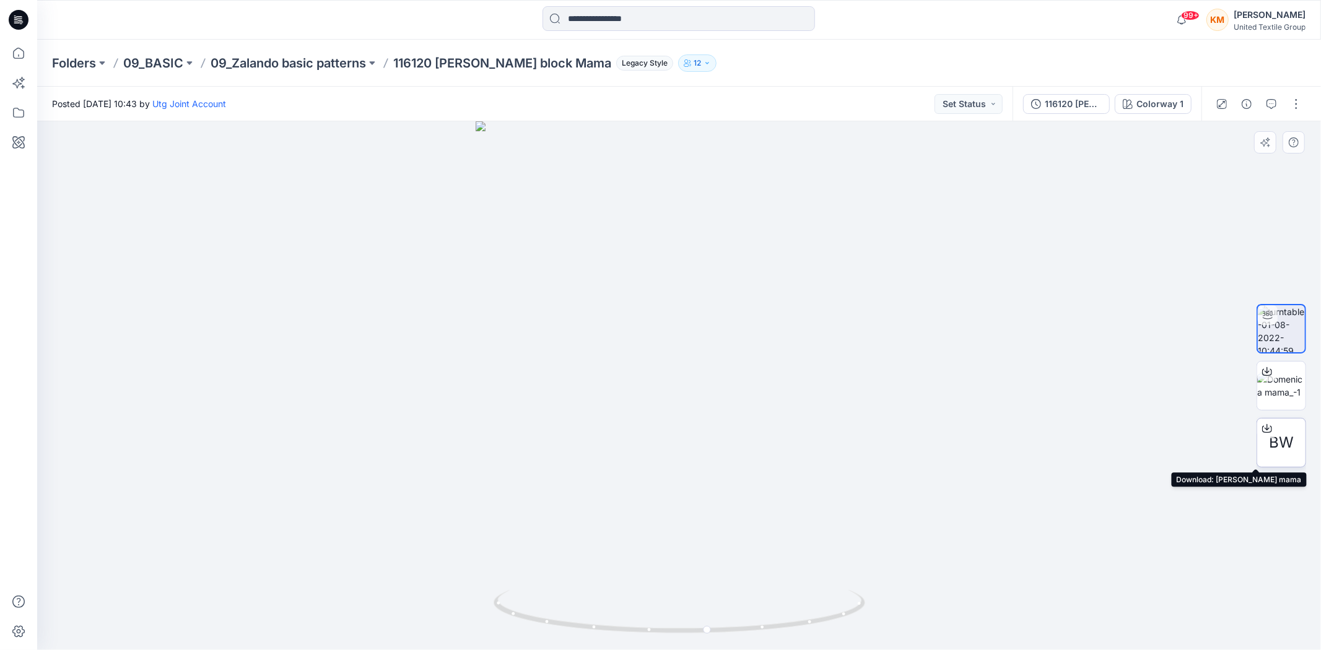
click at [1265, 427] on icon at bounding box center [1267, 429] width 10 height 10
click at [9, 51] on icon at bounding box center [18, 53] width 27 height 27
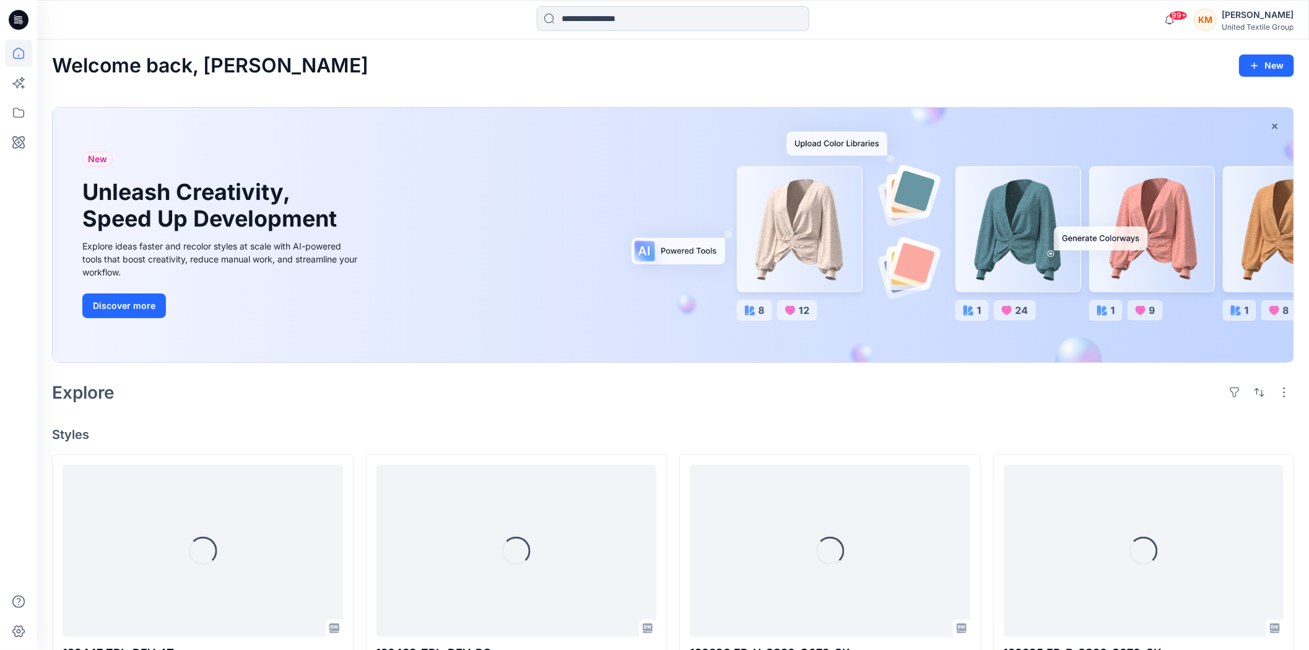
click at [641, 19] on input at bounding box center [673, 18] width 272 height 25
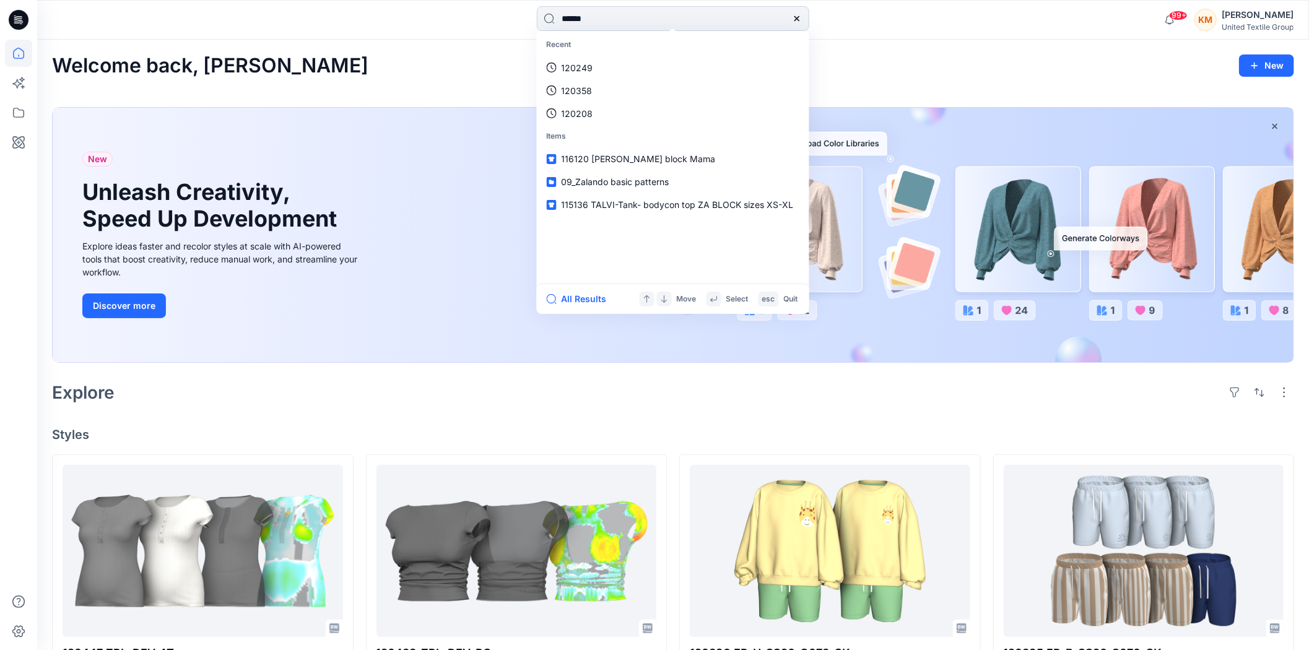
type input "******"
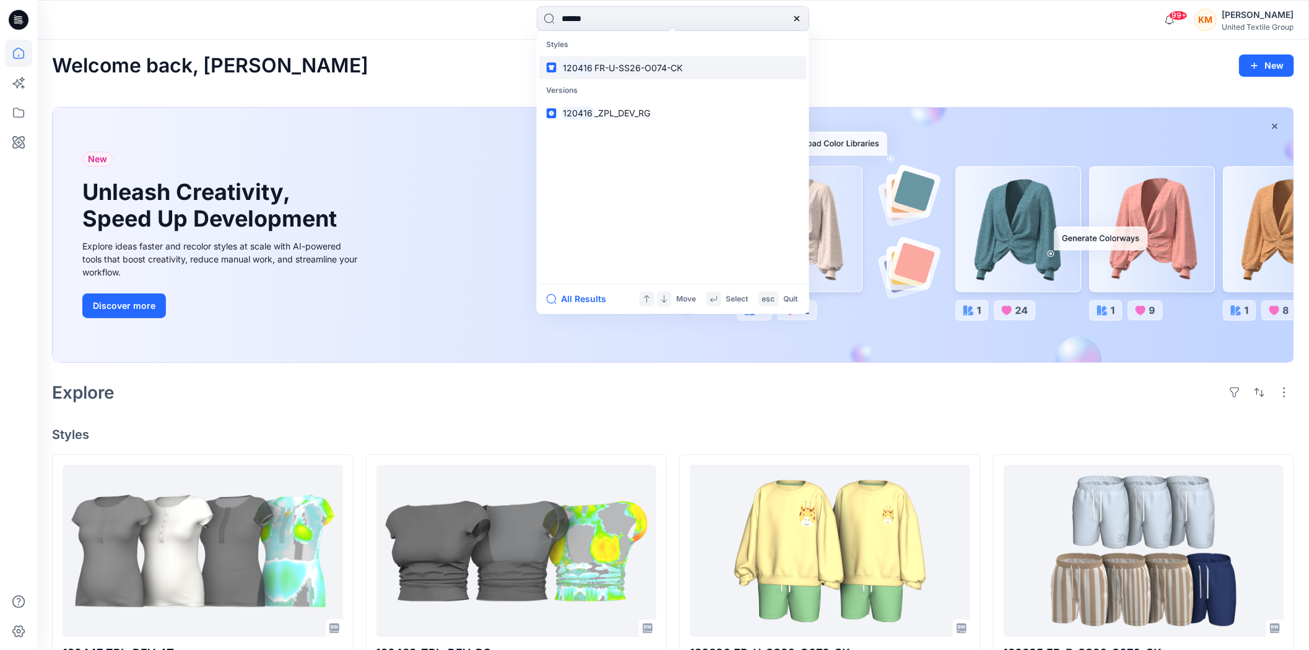
click at [628, 65] on span "FR-U-SS26-O074-CK" at bounding box center [639, 68] width 88 height 11
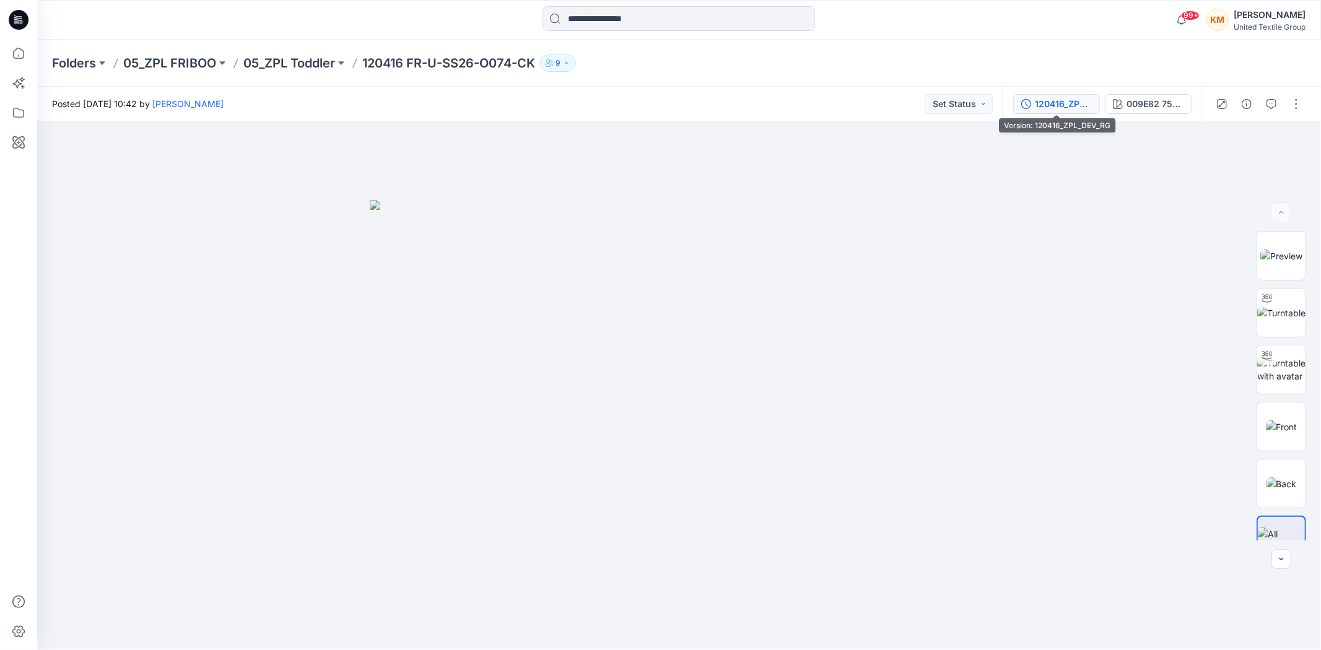
click at [1063, 102] on div "120416_ZPL_DEV_RG" at bounding box center [1063, 104] width 57 height 14
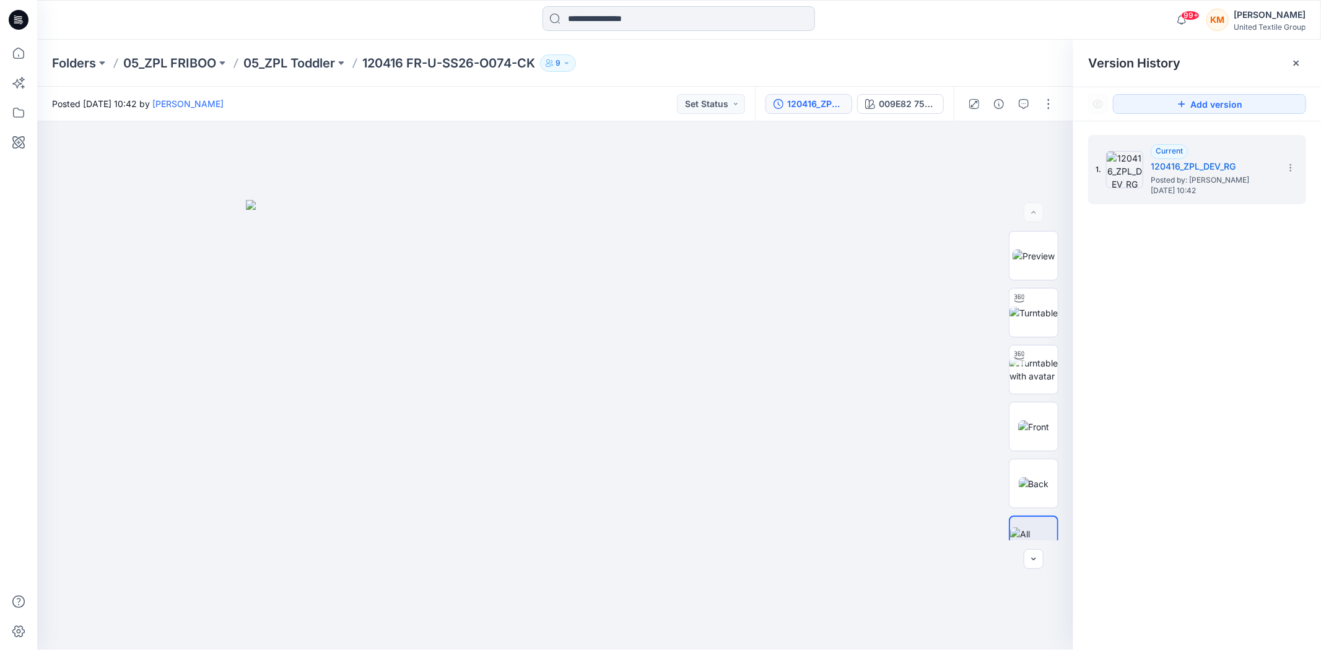
click at [597, 16] on input at bounding box center [679, 18] width 272 height 25
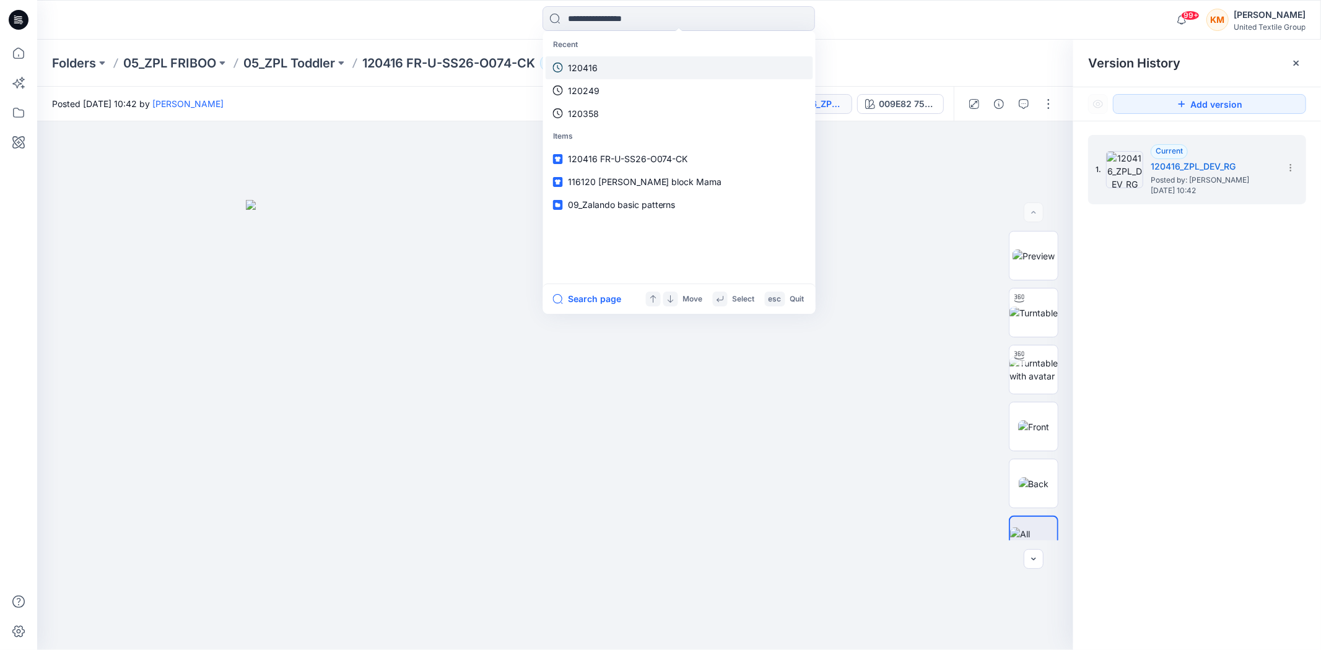
click at [596, 64] on p "120416" at bounding box center [583, 67] width 30 height 13
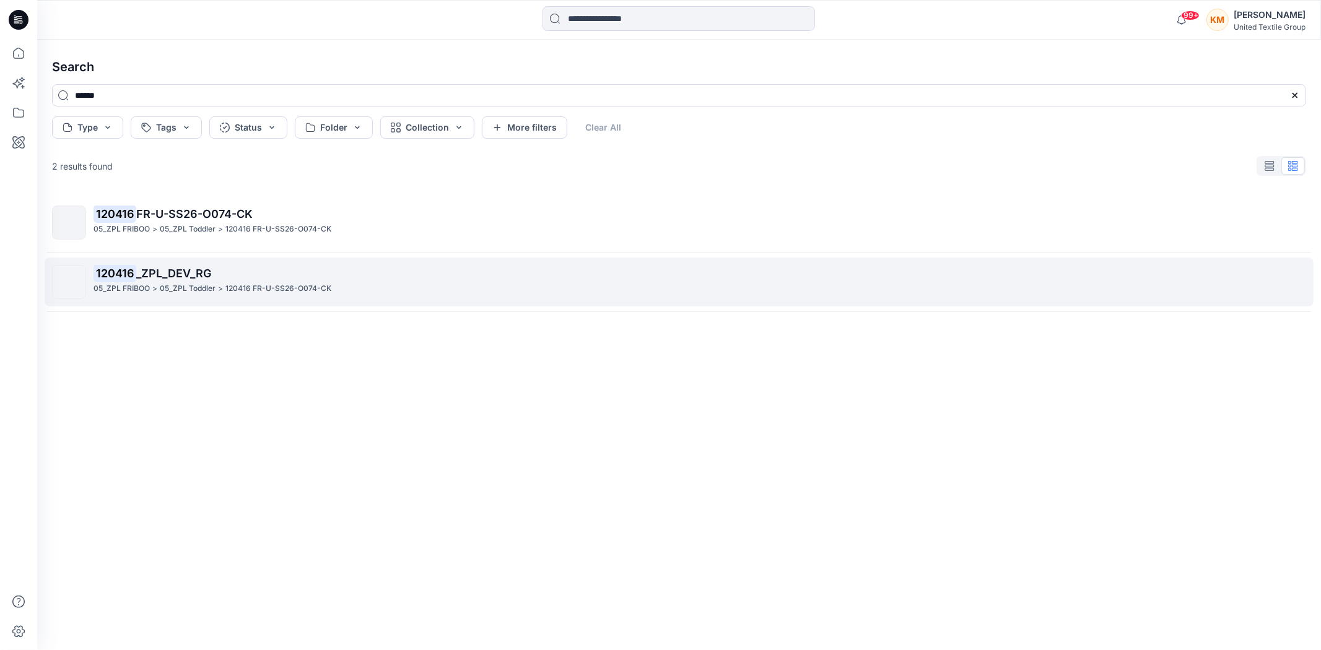
click at [194, 279] on span "_ZPL_DEV_RG" at bounding box center [173, 273] width 75 height 13
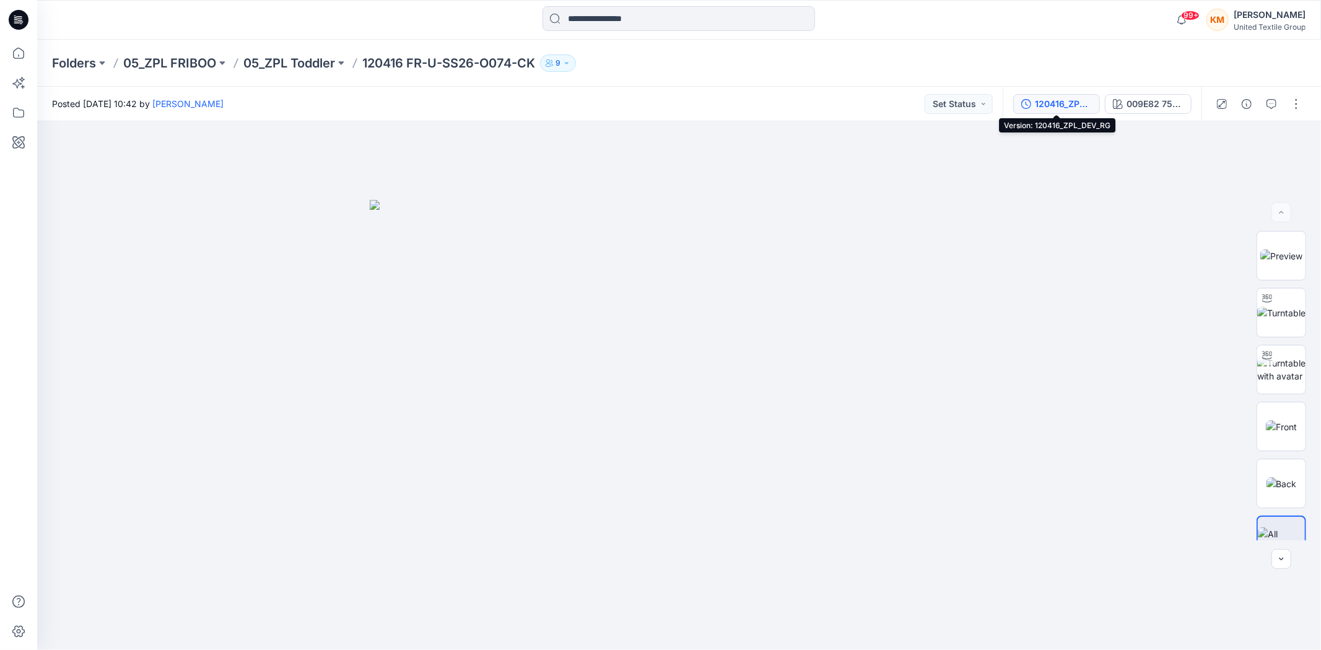
click at [1061, 100] on div "120416_ZPL_DEV_RG" at bounding box center [1063, 104] width 57 height 14
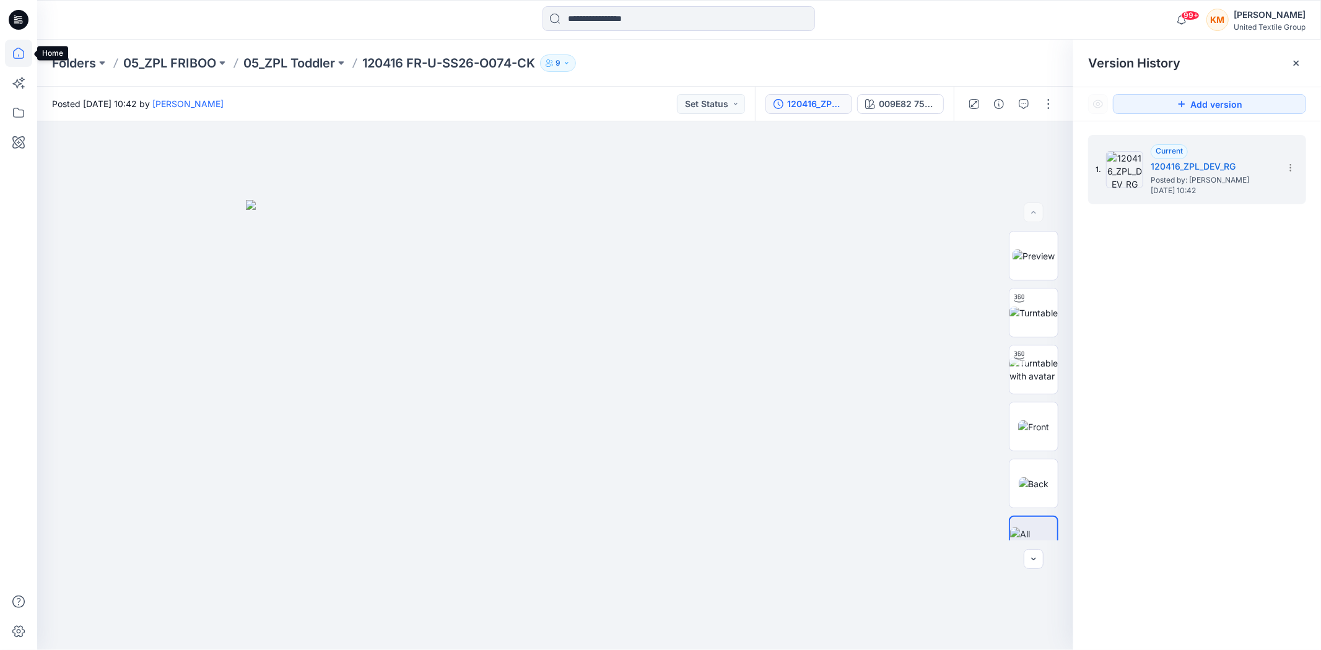
click at [20, 50] on icon at bounding box center [18, 53] width 27 height 27
